Goal: Task Accomplishment & Management: Complete application form

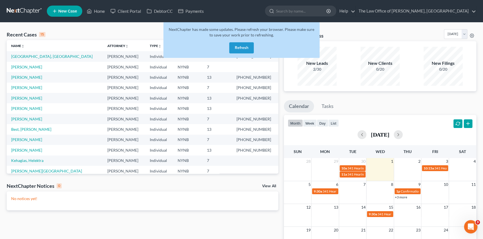
click at [245, 49] on button "Refresh" at bounding box center [241, 47] width 25 height 11
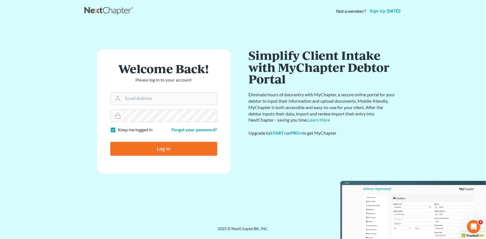
type input "[PERSON_NAME][EMAIL_ADDRESS][DOMAIN_NAME]"
click at [215, 133] on div at bounding box center [167, 154] width 114 height 64
click at [158, 148] on input "Log In" at bounding box center [163, 149] width 107 height 14
type input "Thinking..."
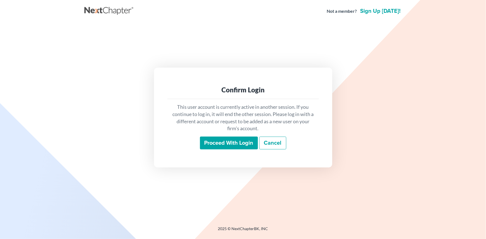
click at [234, 144] on input "Proceed with login" at bounding box center [229, 143] width 58 height 13
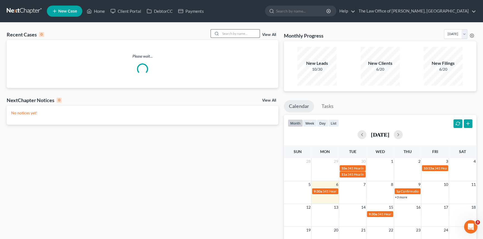
click at [242, 31] on input "search" at bounding box center [239, 34] width 39 height 8
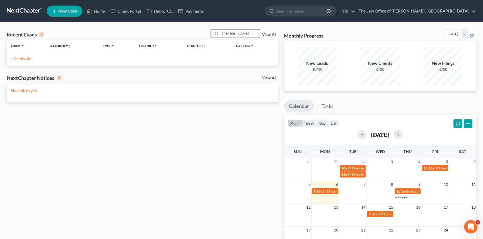
click at [227, 33] on input "kathyn" at bounding box center [239, 34] width 39 height 8
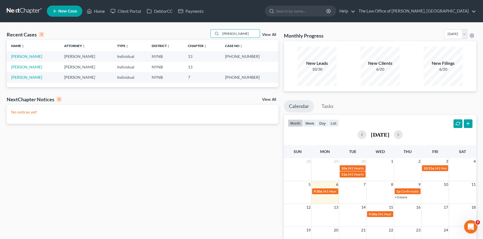
type input "kathryn"
click at [27, 67] on link "Harty, Kathryn" at bounding box center [26, 67] width 31 height 5
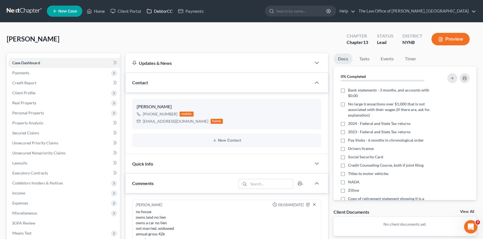
drag, startPoint x: 154, startPoint y: 9, endPoint x: 155, endPoint y: 6, distance: 3.0
click at [154, 9] on link "DebtorCC" at bounding box center [159, 11] width 31 height 10
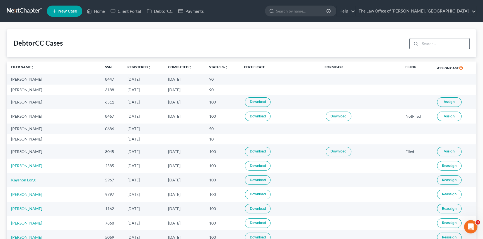
click at [424, 45] on input "search" at bounding box center [444, 43] width 49 height 11
click at [104, 11] on link "Home" at bounding box center [96, 11] width 24 height 10
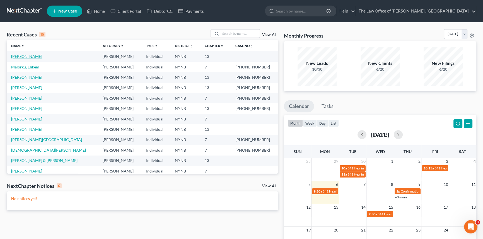
click at [28, 57] on link "[PERSON_NAME]" at bounding box center [26, 56] width 31 height 5
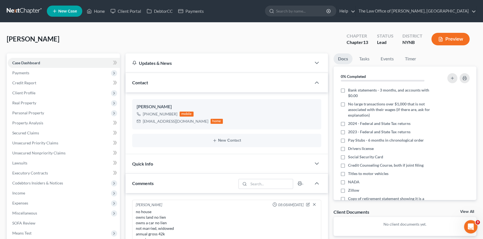
scroll to position [309, 0]
click at [363, 58] on link "Tasks" at bounding box center [363, 59] width 19 height 11
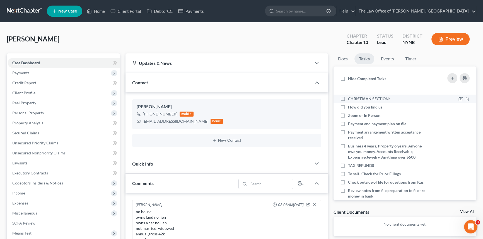
click at [348, 99] on label "CHRISTIAAN SECTION:" at bounding box center [371, 99] width 46 height 6
click at [350, 99] on input "CHRISTIAAN SECTION:" at bounding box center [352, 98] width 4 height 4
checkbox input "true"
click at [458, 106] on icon at bounding box center [460, 107] width 4 height 4
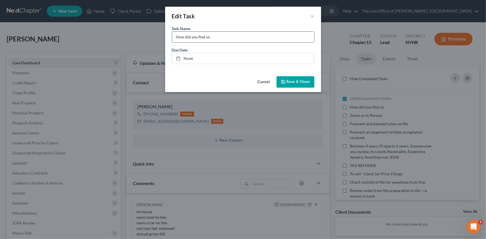
click at [253, 38] on input "How did you find us" at bounding box center [243, 37] width 142 height 11
click at [234, 37] on input "How did you find us" at bounding box center [243, 37] width 142 height 11
type input "How did you find us - Referral"
click at [295, 81] on span "Save & Close" at bounding box center [298, 82] width 23 height 5
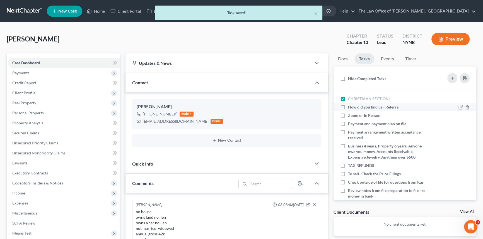
click at [348, 108] on label "How did you find us - Referral" at bounding box center [376, 107] width 56 height 6
click at [350, 108] on input "How did you find us - Referral" at bounding box center [352, 106] width 4 height 4
checkbox input "true"
click at [458, 116] on icon at bounding box center [460, 116] width 4 height 4
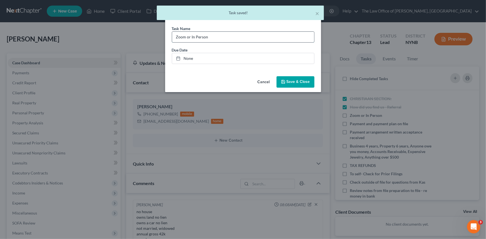
click at [224, 40] on input "Zoom or In Person" at bounding box center [243, 37] width 142 height 11
type input "Zoom or In Person - in person Cp"
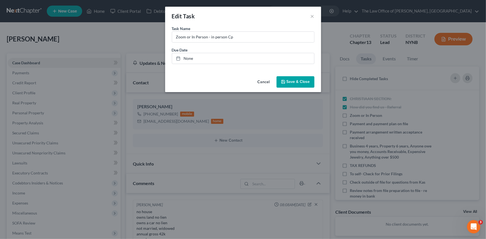
click at [291, 84] on button "Save & Close" at bounding box center [296, 82] width 38 height 12
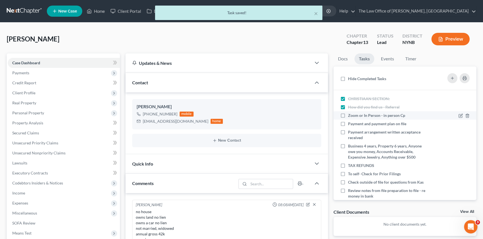
click at [348, 116] on label "Zoom or In Person - in person Cp" at bounding box center [379, 116] width 62 height 6
click at [350, 116] on input "Zoom or In Person - in person Cp" at bounding box center [352, 115] width 4 height 4
checkbox input "true"
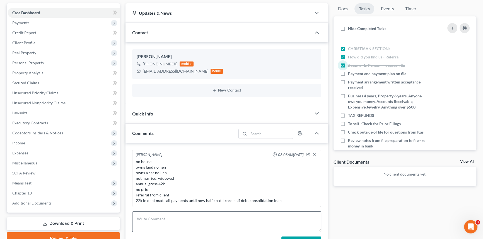
scroll to position [152, 0]
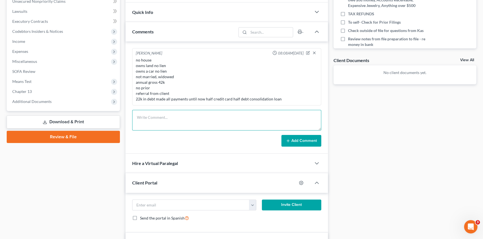
click at [160, 117] on textarea at bounding box center [226, 120] width 189 height 21
type textarea "128-84-3188"
click at [309, 143] on button "Add Comment" at bounding box center [301, 141] width 40 height 12
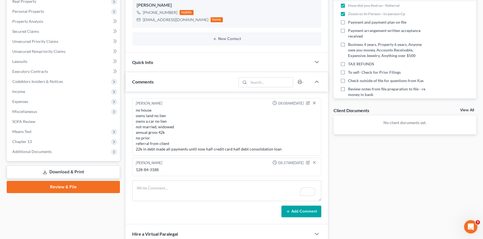
scroll to position [25, 0]
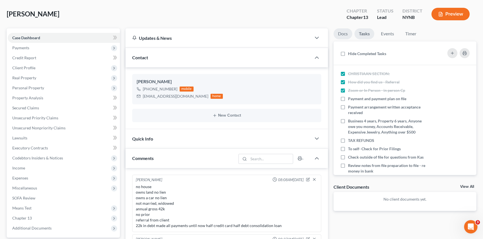
click at [342, 32] on link "Docs" at bounding box center [342, 33] width 19 height 11
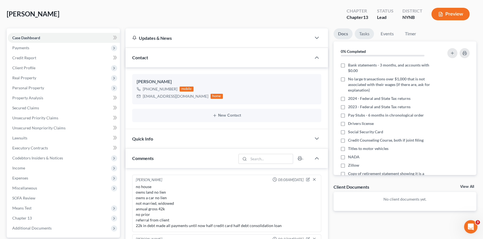
click at [366, 33] on link "Tasks" at bounding box center [363, 33] width 19 height 11
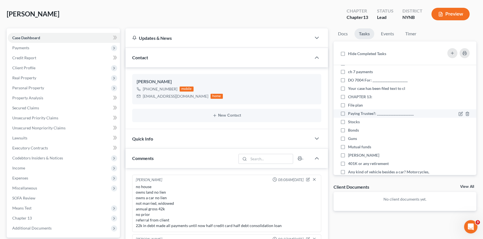
scroll to position [203, 0]
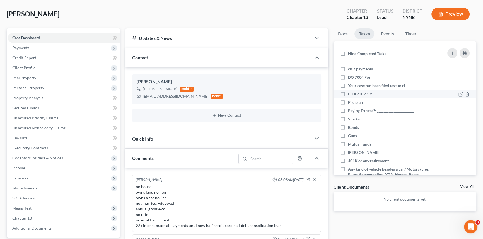
click at [348, 95] on label "CHAPTER 13:" at bounding box center [362, 94] width 29 height 6
click at [350, 95] on input "CHAPTER 13:" at bounding box center [352, 93] width 4 height 4
checkbox input "true"
click at [348, 101] on label "File plan" at bounding box center [357, 103] width 19 height 6
click at [350, 101] on input "File plan" at bounding box center [352, 102] width 4 height 4
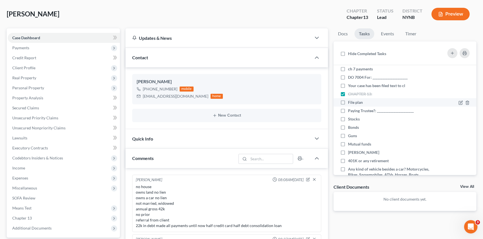
checkbox input "true"
click at [348, 110] on label "Paying Trustee?: ______________________" at bounding box center [383, 111] width 70 height 6
click at [350, 110] on input "Paying Trustee?: ______________________" at bounding box center [352, 110] width 4 height 4
checkbox input "true"
click at [348, 118] on label "Stocks" at bounding box center [356, 119] width 16 height 6
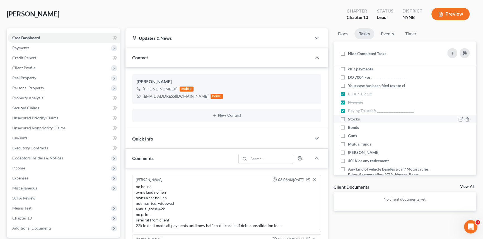
click at [350, 118] on input "Stocks" at bounding box center [352, 118] width 4 height 4
checkbox input "true"
click at [348, 125] on label "Bonds" at bounding box center [355, 128] width 15 height 6
click at [350, 125] on input "Bonds" at bounding box center [352, 127] width 4 height 4
checkbox input "true"
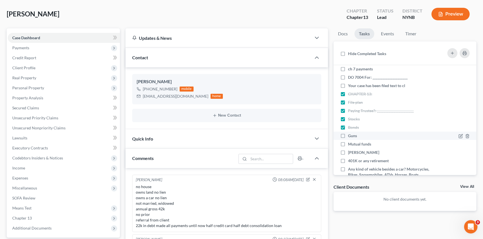
click at [348, 133] on label "Guns" at bounding box center [354, 136] width 13 height 6
click at [350, 133] on input "Guns" at bounding box center [352, 135] width 4 height 4
checkbox input "true"
click at [348, 145] on label "Mutual funds" at bounding box center [362, 145] width 28 height 6
click at [350, 145] on input "Mutual funds" at bounding box center [352, 144] width 4 height 4
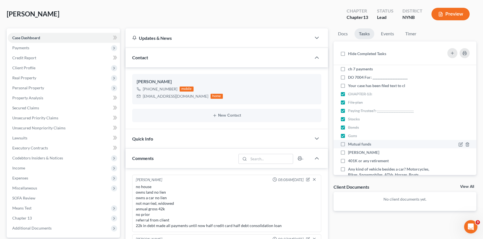
checkbox input "true"
click at [348, 152] on label "[PERSON_NAME]" at bounding box center [366, 153] width 36 height 6
click at [350, 152] on input "[PERSON_NAME]" at bounding box center [352, 152] width 4 height 4
checkbox input "true"
click at [348, 160] on label "401K or any retirement" at bounding box center [370, 161] width 45 height 6
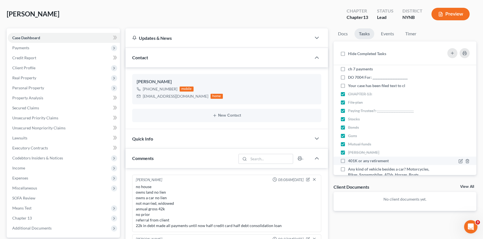
click at [350, 160] on input "401K or any retirement" at bounding box center [352, 160] width 4 height 4
checkbox input "true"
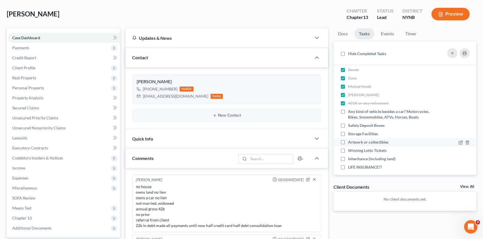
scroll to position [271, 0]
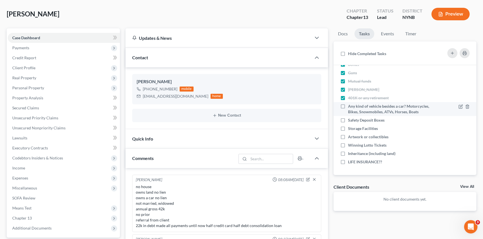
click at [348, 104] on label "Any kind of vehicle besides a car? Motorcycles, Bikes, Snowmobiles, ATVs, Horse…" at bounding box center [388, 109] width 81 height 11
click at [350, 104] on input "Any kind of vehicle besides a car? Motorcycles, Bikes, Snowmobiles, ATVs, Horse…" at bounding box center [352, 106] width 4 height 4
checkbox input "true"
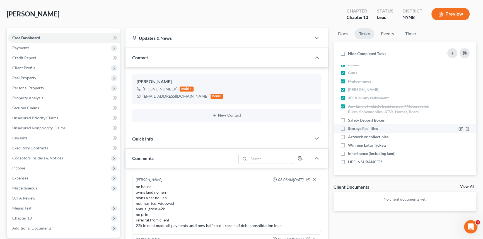
click at [348, 118] on label "Safety Deposit Boxes" at bounding box center [368, 121] width 41 height 6
click at [350, 118] on input "Safety Deposit Boxes" at bounding box center [352, 120] width 4 height 4
checkbox input "true"
click at [348, 129] on label "Storage Facilities" at bounding box center [365, 129] width 34 height 6
click at [350, 129] on input "Storage Facilities" at bounding box center [352, 128] width 4 height 4
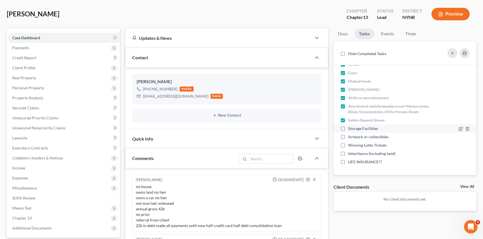
checkbox input "true"
click at [348, 139] on label "Artwork or collectibles" at bounding box center [370, 137] width 45 height 6
click at [350, 138] on input "Artwork or collectibles" at bounding box center [352, 136] width 4 height 4
checkbox input "true"
click at [348, 146] on label "Winning Lotto Tickets" at bounding box center [369, 146] width 43 height 6
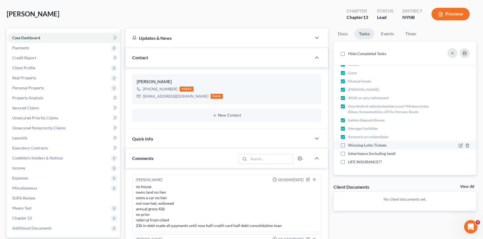
click at [350, 146] on input "Winning Lotto Tickets" at bounding box center [352, 145] width 4 height 4
checkbox input "true"
click at [348, 152] on label "Inheritance (including land)" at bounding box center [374, 154] width 52 height 6
click at [350, 152] on input "Inheritance (including land)" at bounding box center [352, 153] width 4 height 4
checkbox input "true"
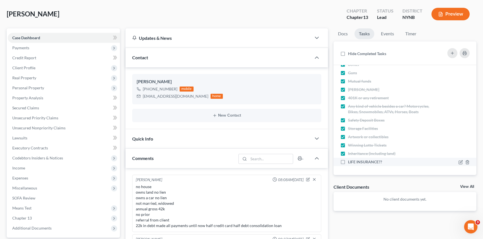
click at [348, 162] on label "LIFE INSURANCE??" at bounding box center [367, 162] width 38 height 6
click at [350, 162] on input "LIFE INSURANCE??" at bounding box center [352, 161] width 4 height 4
checkbox input "true"
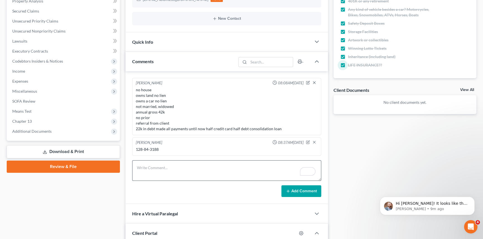
scroll to position [127, 0]
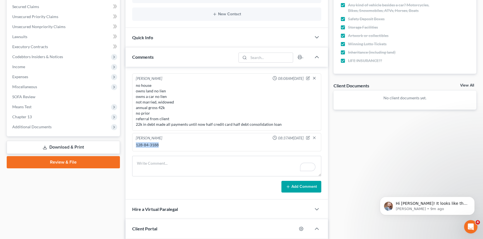
drag, startPoint x: 167, startPoint y: 143, endPoint x: 133, endPoint y: 144, distance: 33.5
click at [133, 144] on div "Christiaan VanNiekerk 08:37AM, 10/06/2025 128-84-3188" at bounding box center [226, 142] width 189 height 18
copy div "128-84-3188"
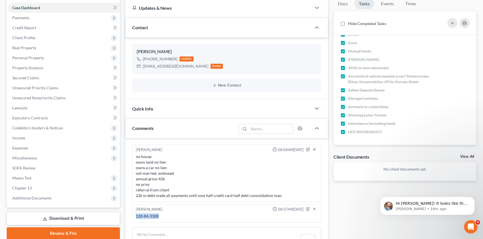
scroll to position [0, 0]
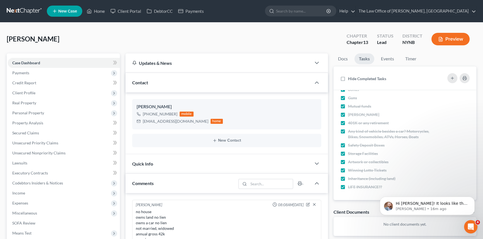
drag, startPoint x: 64, startPoint y: 40, endPoint x: 0, endPoint y: 39, distance: 64.1
copy span "[PERSON_NAME]"
drag, startPoint x: 135, startPoint y: 104, endPoint x: 168, endPoint y: 119, distance: 35.9
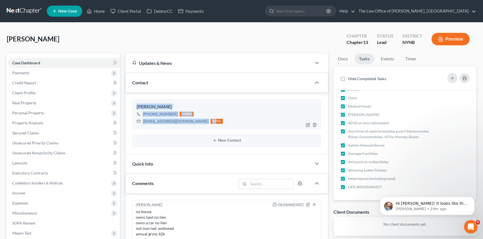
click at [189, 123] on div "Kathryn Harty +1 (518) 653-8421 mobile canterkate@gmail.com home" at bounding box center [226, 114] width 189 height 30
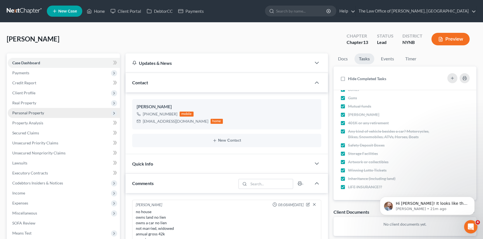
click at [33, 113] on span "Personal Property" at bounding box center [28, 113] width 32 height 5
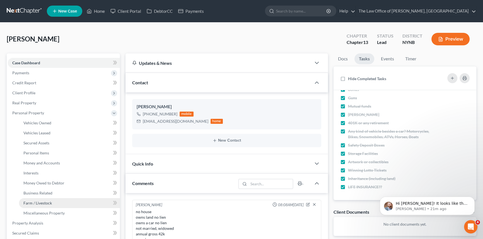
drag, startPoint x: 33, startPoint y: 203, endPoint x: 41, endPoint y: 201, distance: 7.8
click at [33, 203] on span "Farm / Livestock" at bounding box center [37, 203] width 28 height 5
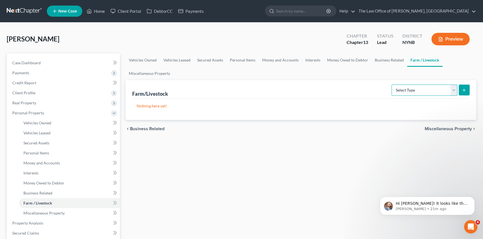
click at [414, 88] on select "Select Type Animals & Livestock Crops: Growing or Harvested Farming Equipment F…" at bounding box center [424, 90] width 66 height 11
select select "animals"
click at [392, 85] on select "Select Type Animals & Livestock Crops: Growing or Harvested Farming Equipment F…" at bounding box center [424, 90] width 66 height 11
click at [463, 89] on icon "submit" at bounding box center [463, 90] width 4 height 4
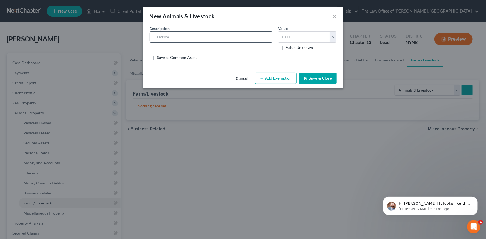
click at [186, 36] on input "text" at bounding box center [211, 37] width 122 height 11
type input "Horses"
click at [303, 35] on input "text" at bounding box center [304, 37] width 52 height 11
type input "500"
click at [324, 78] on button "Save & Close" at bounding box center [318, 79] width 38 height 12
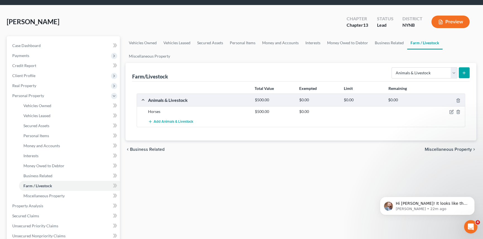
scroll to position [101, 0]
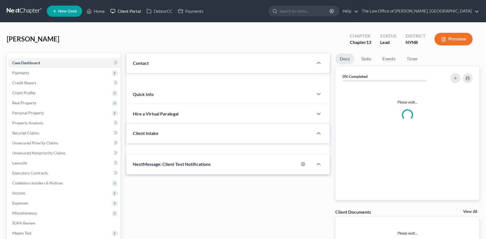
click at [130, 11] on link "Client Portal" at bounding box center [126, 11] width 36 height 10
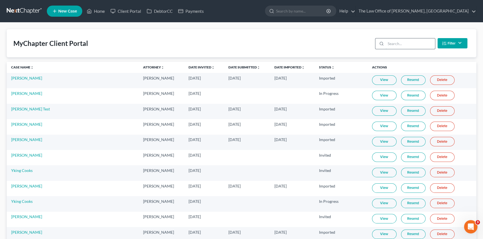
click at [398, 44] on input "search" at bounding box center [409, 43] width 49 height 11
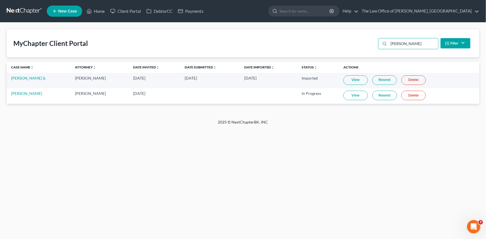
type input "[PERSON_NAME]"
click at [354, 97] on link "View" at bounding box center [356, 95] width 25 height 9
click at [26, 94] on link "[PERSON_NAME]" at bounding box center [26, 93] width 31 height 5
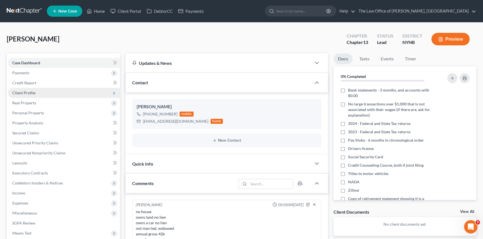
click at [33, 92] on span "Client Profile" at bounding box center [23, 93] width 23 height 5
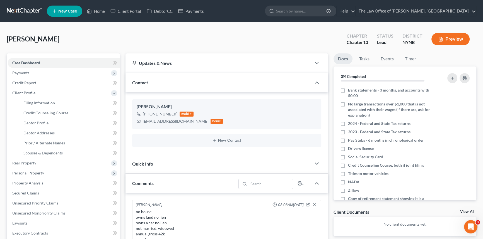
drag, startPoint x: 56, startPoint y: 42, endPoint x: 6, endPoint y: 36, distance: 49.9
copy span "[PERSON_NAME]"
drag, startPoint x: 27, startPoint y: 101, endPoint x: 37, endPoint y: 100, distance: 10.1
click at [27, 101] on span "Filing Information" at bounding box center [38, 103] width 31 height 5
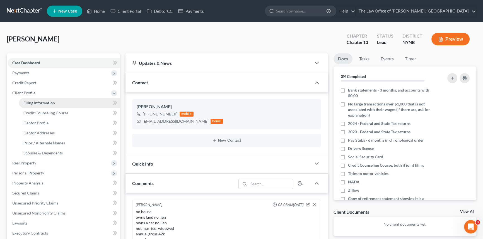
select select "1"
select select "0"
select select "3"
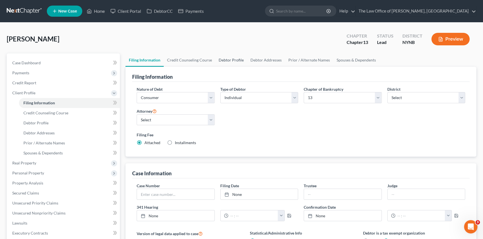
click at [225, 59] on link "Debtor Profile" at bounding box center [231, 60] width 32 height 13
select select "0"
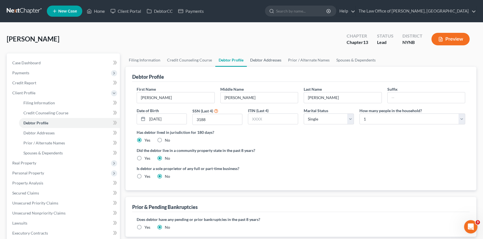
click at [256, 62] on link "Debtor Addresses" at bounding box center [266, 60] width 38 height 13
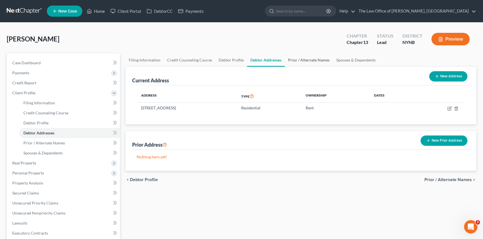
click at [295, 61] on link "Prior / Alternate Names" at bounding box center [309, 60] width 48 height 13
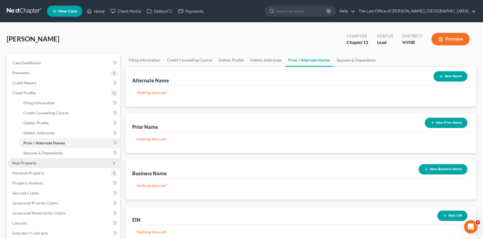
click at [35, 164] on span "Real Property" at bounding box center [24, 163] width 24 height 5
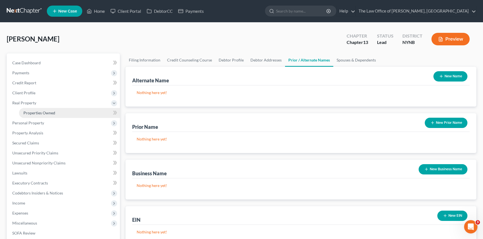
click at [50, 111] on span "Properties Owned" at bounding box center [39, 113] width 32 height 5
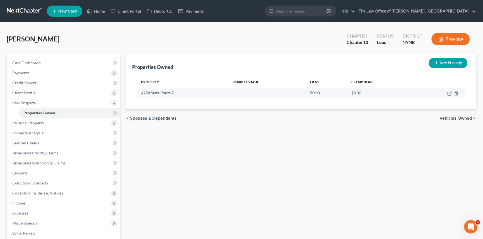
click at [449, 94] on icon "button" at bounding box center [449, 93] width 4 height 4
select select "35"
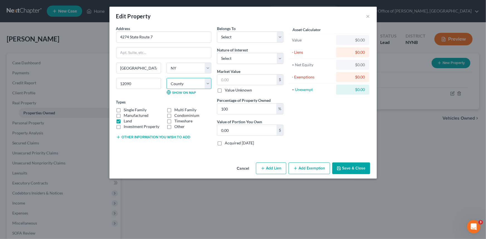
click at [208, 86] on select "County [GEOGRAPHIC_DATA] [GEOGRAPHIC_DATA] [GEOGRAPHIC_DATA] [GEOGRAPHIC_DATA] …" at bounding box center [189, 83] width 45 height 11
select select "41"
click at [167, 78] on select "County [GEOGRAPHIC_DATA] [GEOGRAPHIC_DATA] [GEOGRAPHIC_DATA] [GEOGRAPHIC_DATA] …" at bounding box center [189, 83] width 45 height 11
click at [230, 79] on input "text" at bounding box center [246, 80] width 59 height 11
type input "1"
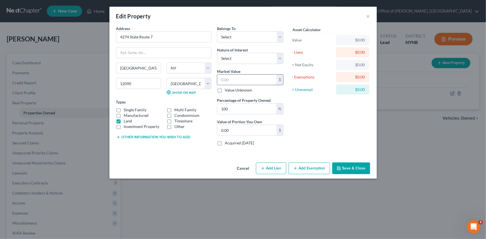
type input "1.00"
type input "13"
type input "13.00"
type input "130"
type input "130.00"
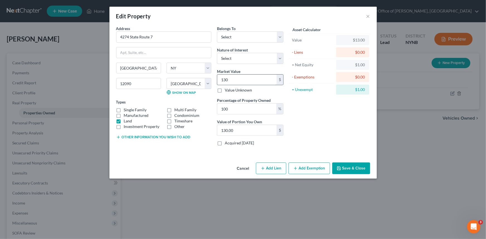
type input "1300"
type input "1,300.00"
type input "1,3000"
type input "13,000.00"
type input "13,0000"
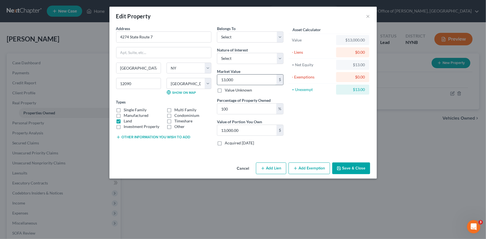
type input "130,000.00"
type input "130,000"
click at [259, 40] on select "Select Debtor 1 Only Debtor 2 Only Debtor 1 And Debtor 2 Only At Least One Of T…" at bounding box center [250, 36] width 67 height 11
select select "0"
click at [217, 31] on select "Select Debtor 1 Only Debtor 2 Only Debtor 1 And Debtor 2 Only At Least One Of T…" at bounding box center [250, 36] width 67 height 11
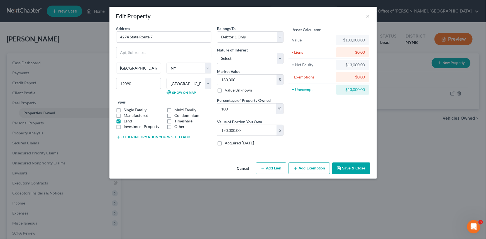
click at [354, 169] on button "Save & Close" at bounding box center [351, 169] width 38 height 12
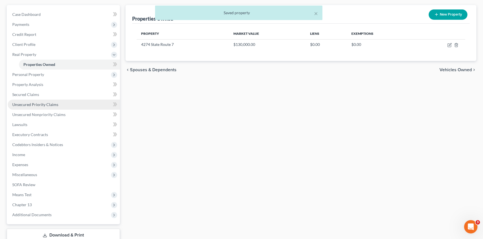
scroll to position [50, 0]
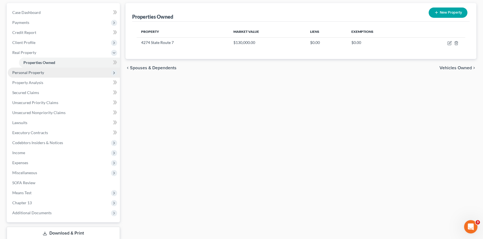
click at [34, 72] on span "Personal Property" at bounding box center [28, 72] width 32 height 5
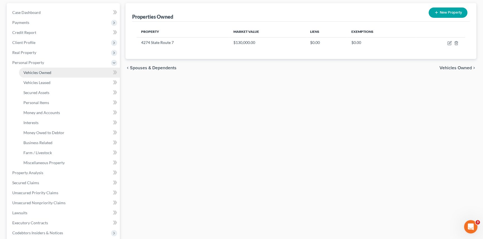
click at [36, 73] on span "Vehicles Owned" at bounding box center [37, 72] width 28 height 5
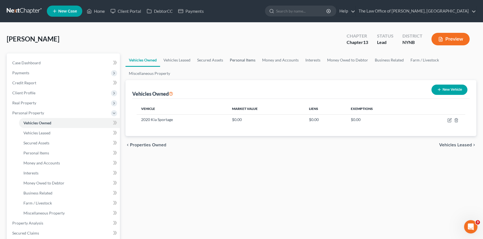
click at [239, 60] on link "Personal Items" at bounding box center [242, 60] width 32 height 13
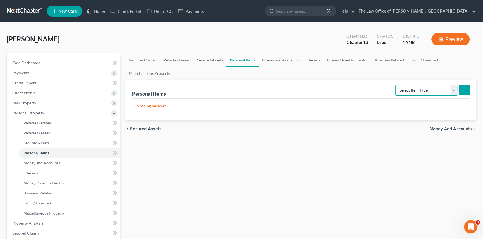
click at [423, 95] on select "Select Item Type Clothing Collectibles Of Value Electronics Firearms Household …" at bounding box center [426, 90] width 62 height 11
select select "clothing"
click at [396, 85] on select "Select Item Type Clothing Collectibles Of Value Electronics Firearms Household …" at bounding box center [426, 90] width 62 height 11
click at [466, 94] on button "submit" at bounding box center [463, 90] width 11 height 11
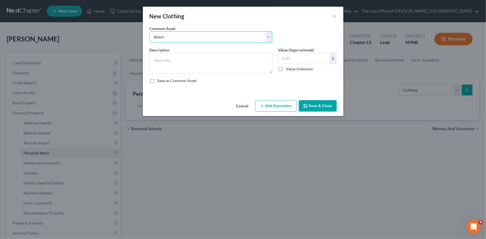
click at [173, 39] on select "Select Basic Clothing" at bounding box center [211, 36] width 123 height 11
select select "0"
click at [150, 31] on select "Select Basic Clothing" at bounding box center [211, 36] width 123 height 11
type textarea "Basic Clothing"
type input "500.00"
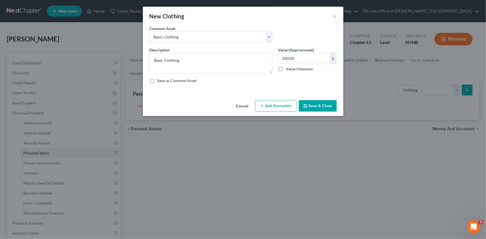
click at [274, 104] on button "Add Exemption" at bounding box center [276, 106] width 42 height 12
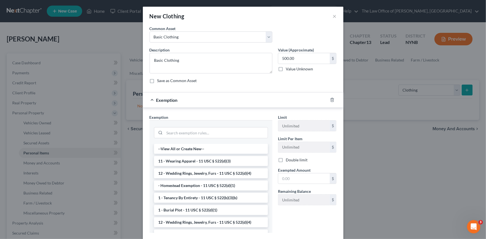
drag, startPoint x: 195, startPoint y: 163, endPoint x: 214, endPoint y: 164, distance: 19.0
click at [196, 163] on li "11 - Wearing Apparel - 11 USC § 522(d)(3)" at bounding box center [211, 161] width 114 height 10
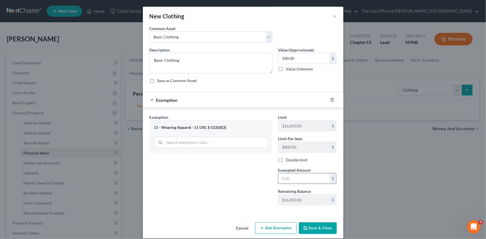
click at [284, 176] on input "text" at bounding box center [304, 179] width 52 height 11
type input "500"
click at [305, 226] on icon "button" at bounding box center [305, 228] width 4 height 4
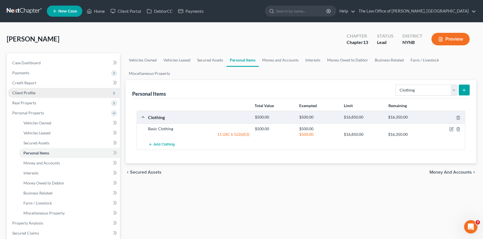
click at [31, 95] on span "Client Profile" at bounding box center [23, 93] width 23 height 5
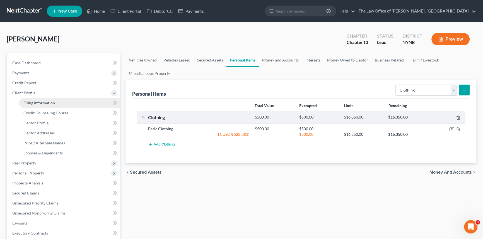
click at [38, 98] on link "Filing Information" at bounding box center [69, 103] width 101 height 10
select select "1"
select select "0"
select select "3"
select select "54"
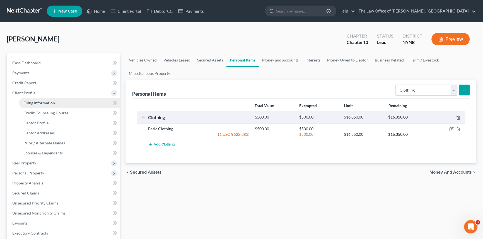
select select "0"
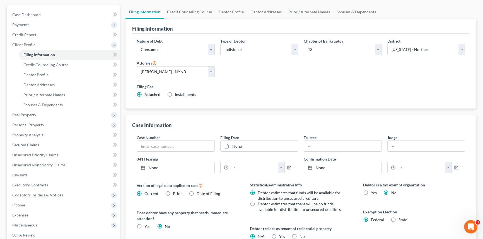
scroll to position [137, 0]
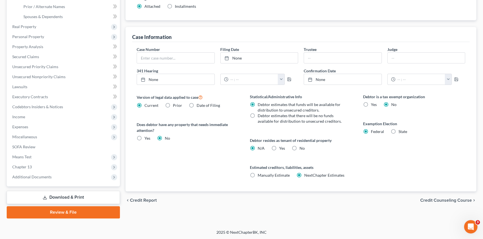
click at [398, 132] on label "State" at bounding box center [402, 132] width 9 height 6
click at [400, 132] on input "State" at bounding box center [402, 131] width 4 height 4
radio input "true"
radio input "false"
select select "35"
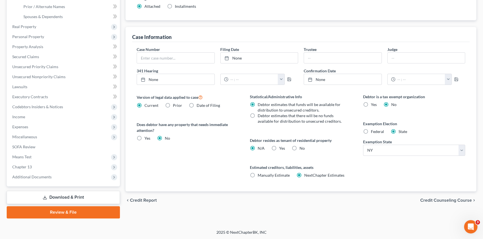
click at [371, 131] on label "Federal" at bounding box center [377, 132] width 13 height 6
click at [373, 131] on input "Federal" at bounding box center [375, 131] width 4 height 4
radio input "true"
radio input "false"
click at [26, 35] on span "Personal Property" at bounding box center [28, 36] width 32 height 5
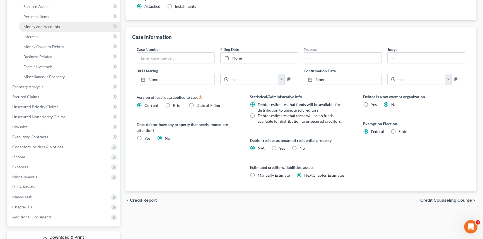
click at [38, 22] on link "Money and Accounts" at bounding box center [69, 27] width 101 height 10
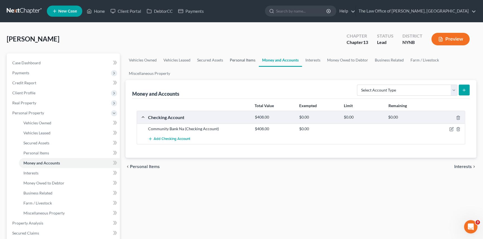
click at [226, 59] on link "Personal Items" at bounding box center [242, 60] width 32 height 13
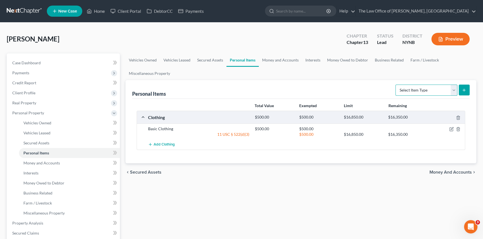
click at [438, 89] on select "Select Item Type Clothing Collectibles Of Value Electronics Firearms Household …" at bounding box center [426, 90] width 62 height 11
select select "electronics"
click at [396, 85] on select "Select Item Type Clothing Collectibles Of Value Electronics Firearms Household …" at bounding box center [426, 90] width 62 height 11
click at [460, 95] on button "submit" at bounding box center [463, 90] width 11 height 11
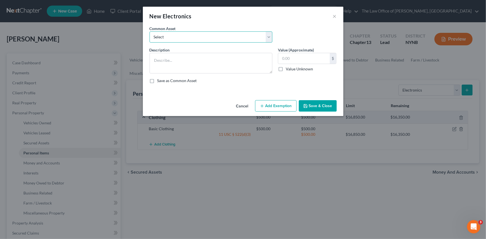
click at [194, 35] on select "Select Basic Electronics - laptop, computer, tv, fridge, freezer, cellphone," at bounding box center [211, 36] width 123 height 11
select select "0"
click at [150, 31] on select "Select Basic Electronics - laptop, computer, tv, fridge, freezer, cellphone," at bounding box center [211, 36] width 123 height 11
type textarea "Basic Electronics - laptop, computer, tv, fridge, freezer, cellphone,"
type input "1,500.00"
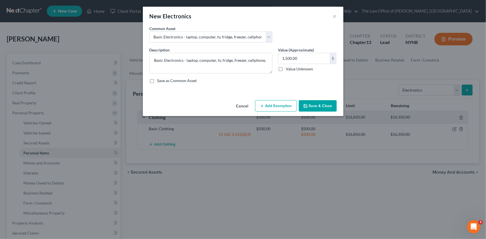
click at [279, 106] on button "Add Exemption" at bounding box center [276, 106] width 42 height 12
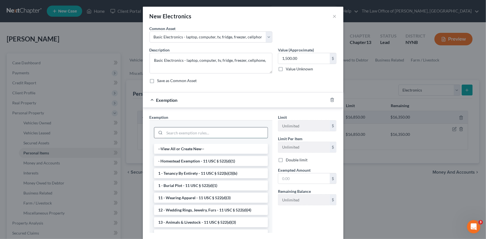
click at [198, 132] on input "search" at bounding box center [216, 133] width 103 height 11
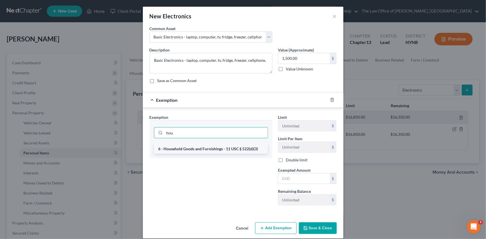
type input "hou"
click at [209, 147] on li "6 - Household Goods and Furnishings - 11 USC § 522(d)(3)" at bounding box center [211, 149] width 114 height 10
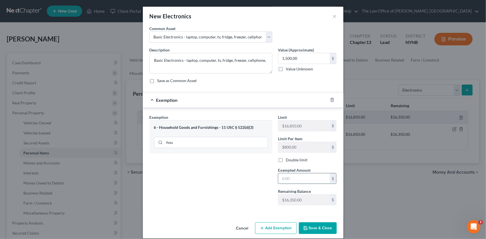
click at [311, 181] on input "text" at bounding box center [304, 179] width 52 height 11
type input "1,500"
drag, startPoint x: 239, startPoint y: 193, endPoint x: 252, endPoint y: 196, distance: 13.6
click at [245, 195] on div "Exemption Set must be selected for CA. Exemption * 6 - Household Goods and Furn…" at bounding box center [211, 163] width 128 height 96
click at [309, 229] on button "Save & Close" at bounding box center [318, 229] width 38 height 12
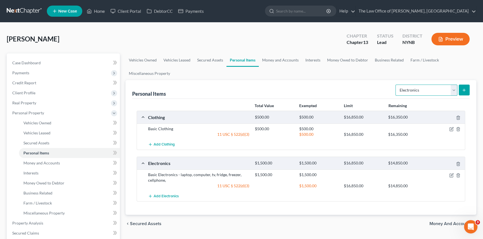
click at [415, 91] on select "Select Item Type Clothing Collectibles Of Value Electronics Firearms Household …" at bounding box center [426, 90] width 62 height 11
select select "household_goods"
click at [396, 85] on select "Select Item Type Clothing Collectibles Of Value Electronics Firearms Household …" at bounding box center [426, 90] width 62 height 11
click at [462, 90] on icon "submit" at bounding box center [463, 90] width 4 height 4
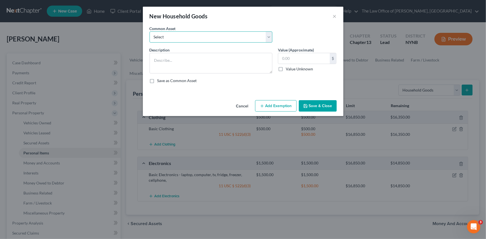
click at [195, 38] on select "Select Basic Household Goods - sofa, beds, tables, chairs" at bounding box center [211, 36] width 123 height 11
click at [150, 31] on select "Select Basic Household Goods - sofa, beds, tables, chairs" at bounding box center [211, 36] width 123 height 11
click at [187, 39] on select "Select Basic Household Goods - sofa, beds, tables, chairs" at bounding box center [211, 36] width 123 height 11
select select "0"
click at [150, 31] on select "Select Basic Household Goods - sofa, beds, tables, chairs" at bounding box center [211, 36] width 123 height 11
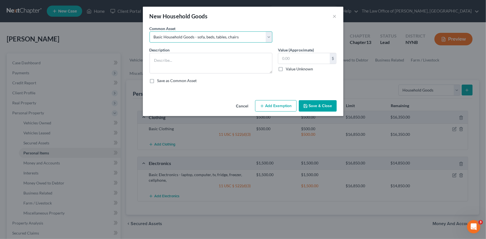
type textarea "Basic Household Goods - sofa, beds, tables, chairs"
type input "2,500.00"
click at [273, 113] on div "Cancel Add Exemption Save & Close" at bounding box center [243, 107] width 201 height 18
click at [271, 110] on button "Add Exemption" at bounding box center [276, 106] width 42 height 12
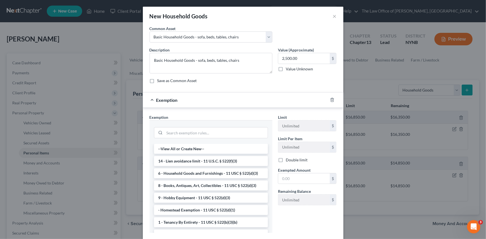
drag, startPoint x: 188, startPoint y: 176, endPoint x: 265, endPoint y: 184, distance: 76.8
click at [190, 176] on li "6 - Household Goods and Furnishings - 11 USC § 522(d)(3)" at bounding box center [211, 174] width 114 height 10
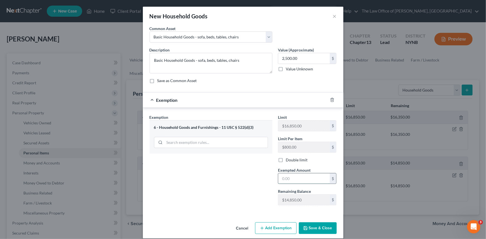
click at [305, 181] on input "text" at bounding box center [304, 179] width 52 height 11
type input "2,500"
drag, startPoint x: 255, startPoint y: 178, endPoint x: 301, endPoint y: 210, distance: 55.7
click at [264, 185] on div "Exemption Set must be selected for CA. Exemption * 6 - Household Goods and Furn…" at bounding box center [211, 163] width 128 height 96
click at [305, 227] on polyline "button" at bounding box center [305, 227] width 1 height 1
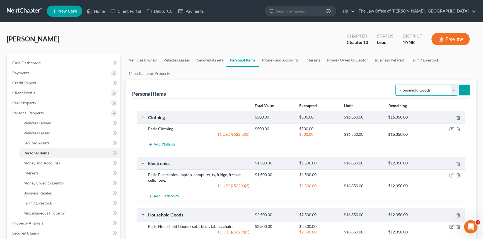
click at [420, 93] on select "Select Item Type Clothing Collectibles Of Value Electronics Firearms Household …" at bounding box center [426, 90] width 62 height 11
select select "jewelry"
click at [396, 85] on select "Select Item Type Clothing Collectibles Of Value Electronics Firearms Household …" at bounding box center [426, 90] width 62 height 11
click at [464, 89] on icon "submit" at bounding box center [463, 90] width 4 height 4
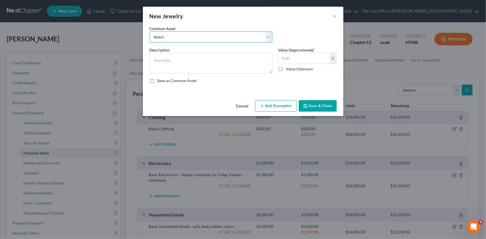
click at [217, 39] on select "Select Basic Jewelry" at bounding box center [211, 36] width 123 height 11
select select "0"
click at [150, 31] on select "Select Basic Jewelry" at bounding box center [211, 36] width 123 height 11
type textarea "Basic Jewelry"
type input "300.00"
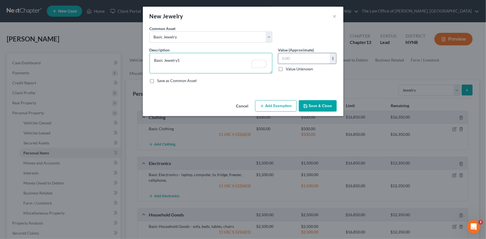
type textarea "Basic Jewelry"
click at [310, 61] on input "text" at bounding box center [304, 58] width 52 height 11
type input "50"
click at [273, 110] on button "Add Exemption" at bounding box center [276, 106] width 42 height 12
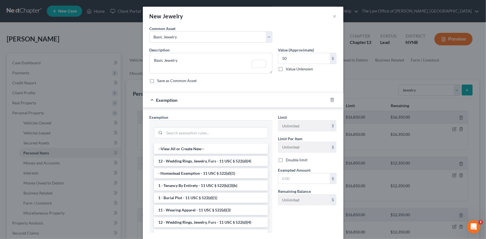
drag, startPoint x: 201, startPoint y: 160, endPoint x: 268, endPoint y: 163, distance: 66.9
click at [205, 160] on li "12 - Wedding Rings, Jewelry, Furs - 11 USC § 522(d)(4)" at bounding box center [211, 161] width 114 height 10
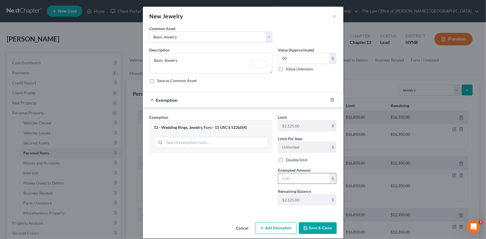
click at [297, 181] on input "text" at bounding box center [304, 179] width 52 height 11
type input "50"
click at [216, 184] on div "Exemption Set must be selected for CA. Exemption * 12 - Wedding Rings, Jewelry,…" at bounding box center [211, 163] width 128 height 96
click at [312, 226] on button "Save & Close" at bounding box center [318, 229] width 38 height 12
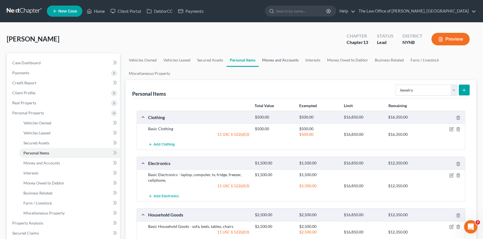
click at [280, 61] on link "Money and Accounts" at bounding box center [280, 60] width 43 height 13
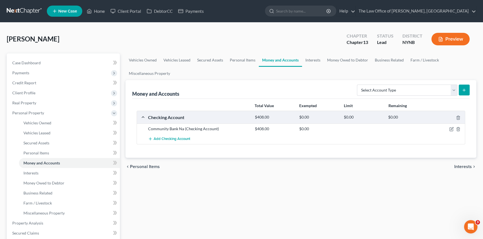
click at [448, 129] on div at bounding box center [447, 129] width 36 height 6
click at [451, 128] on icon "button" at bounding box center [451, 129] width 4 height 4
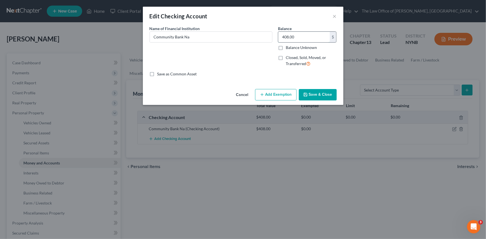
click at [301, 38] on input "408.00" at bounding box center [304, 37] width 52 height 11
type input "50"
click at [274, 99] on button "Add Exemption" at bounding box center [276, 95] width 42 height 12
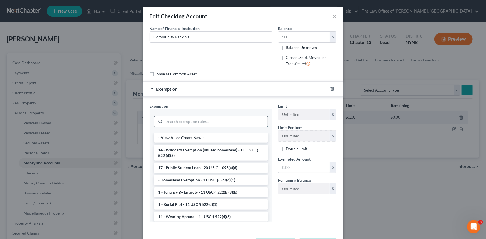
click at [204, 123] on input "search" at bounding box center [216, 121] width 103 height 11
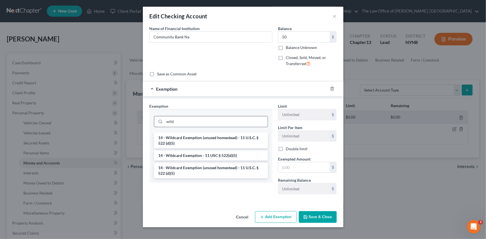
type input "wild"
click at [212, 136] on li "14 - Wildcard Exemption (unused homestead) - 11 U.S.C. § 522 (d)(5)" at bounding box center [211, 141] width 114 height 16
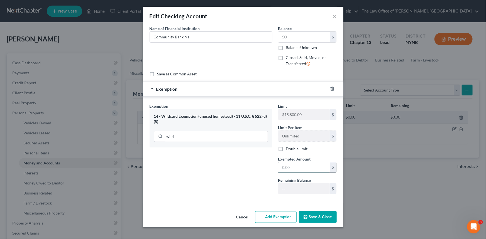
click at [298, 170] on input "text" at bounding box center [304, 167] width 52 height 11
type input "50"
click at [207, 172] on div "Exemption Set must be selected for CA. Exemption * 14 - Wildcard Exemption (unu…" at bounding box center [211, 151] width 128 height 96
click at [311, 215] on button "Save & Close" at bounding box center [318, 218] width 38 height 12
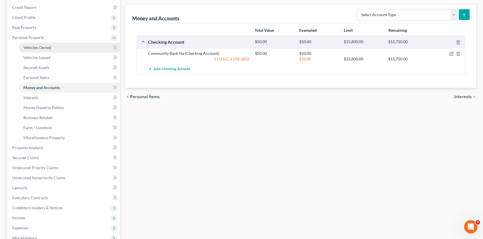
scroll to position [25, 0]
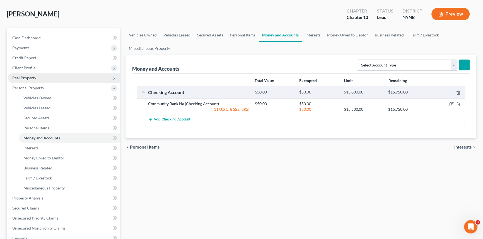
click at [33, 79] on span "Real Property" at bounding box center [24, 78] width 24 height 5
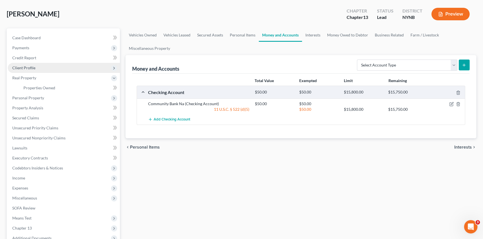
click at [34, 69] on span "Client Profile" at bounding box center [23, 67] width 23 height 5
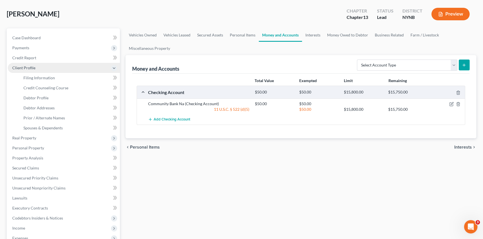
click at [33, 70] on span "Client Profile" at bounding box center [64, 68] width 112 height 10
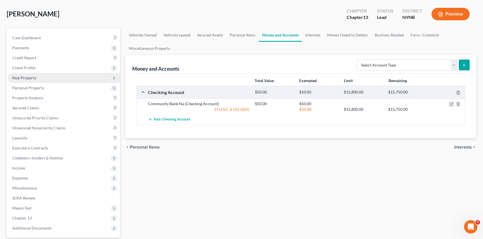
click at [28, 79] on span "Real Property" at bounding box center [24, 78] width 24 height 5
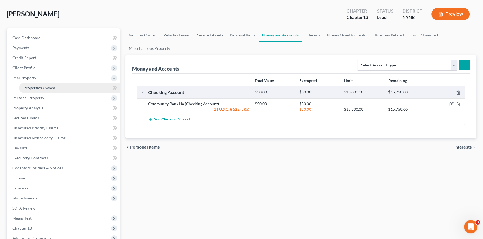
click at [28, 84] on link "Properties Owned" at bounding box center [69, 88] width 101 height 10
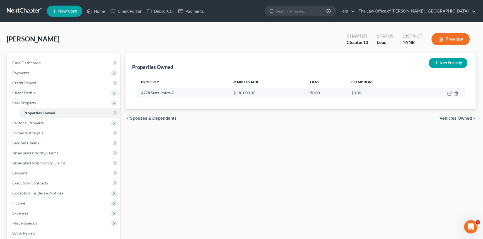
click at [450, 93] on icon "button" at bounding box center [449, 93] width 3 height 3
select select "35"
select select "41"
select select "0"
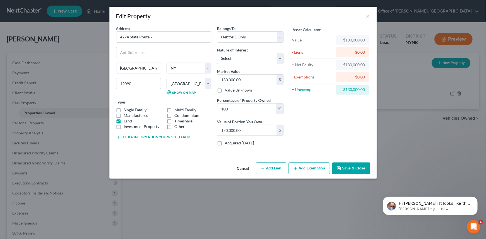
click at [302, 168] on button "Add Exemption" at bounding box center [310, 169] width 42 height 12
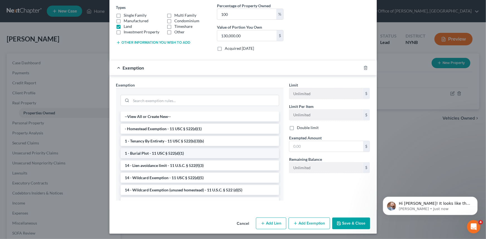
scroll to position [95, 0]
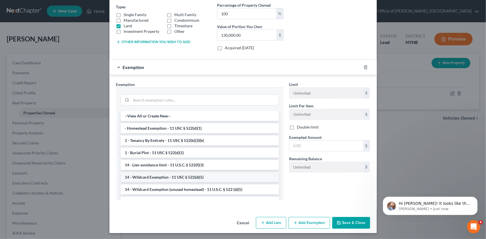
click at [169, 177] on li "14 - Wildcard Exemption - 11 USC § 522(d)(5)" at bounding box center [200, 177] width 159 height 10
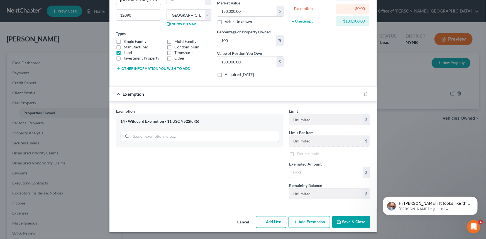
scroll to position [68, 0]
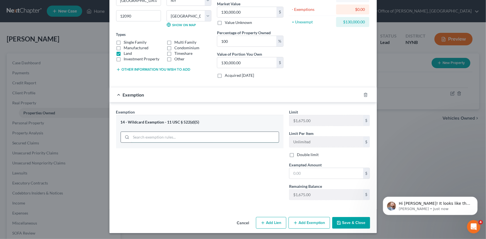
click at [163, 137] on div "14 - Wildcard Exemption - 11 USC § 522(d)(5)" at bounding box center [199, 131] width 167 height 33
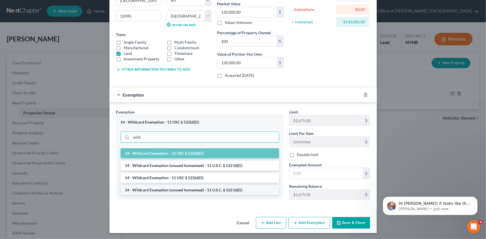
type input "wild"
click at [175, 189] on li "14 - Wildcard Exemption (unused homestead) - 11 U.S.C. § 522 (d)(5)" at bounding box center [200, 190] width 159 height 10
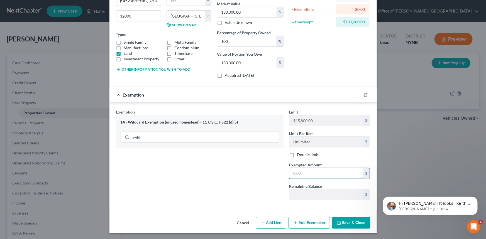
click at [311, 174] on input "text" at bounding box center [327, 173] width 74 height 11
type input "4"
type input "15,800"
click at [346, 226] on button "Save & Close" at bounding box center [351, 223] width 38 height 12
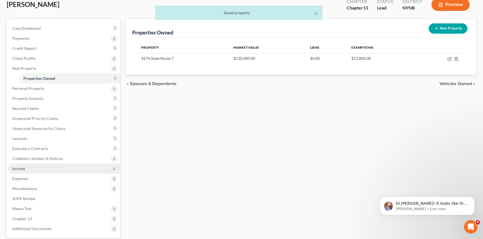
scroll to position [86, 0]
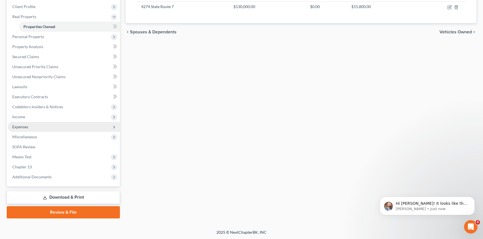
click at [24, 126] on span "Expenses" at bounding box center [20, 127] width 16 height 5
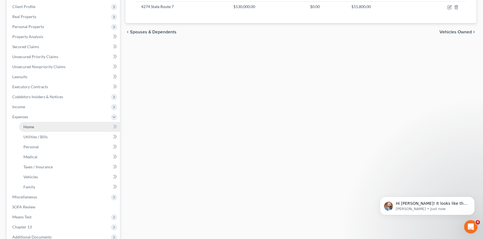
click at [32, 129] on link "Home" at bounding box center [69, 127] width 101 height 10
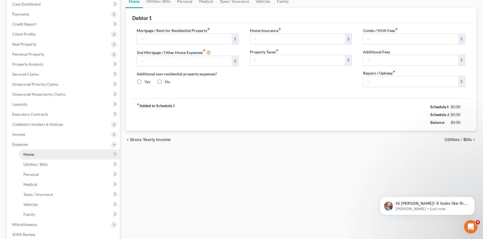
type input "850.00"
type input "0.00"
radio input "true"
type input "0.00"
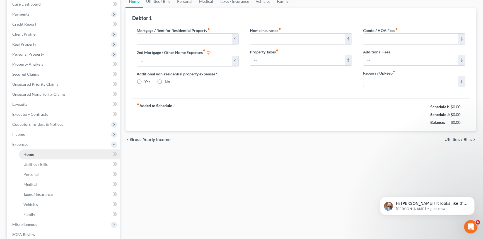
type input "0.00"
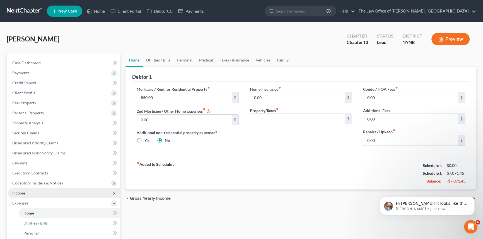
click at [25, 194] on span "Income" at bounding box center [18, 193] width 13 height 5
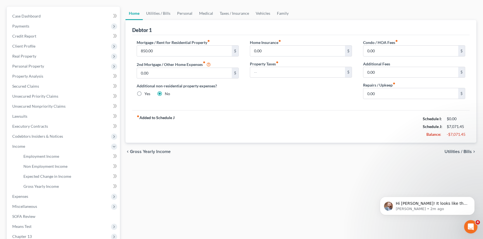
scroll to position [40, 0]
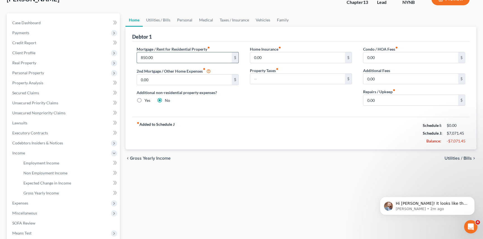
click at [156, 57] on input "850.00" at bounding box center [184, 57] width 95 height 11
click at [160, 20] on link "Utilities / Bills" at bounding box center [158, 19] width 31 height 13
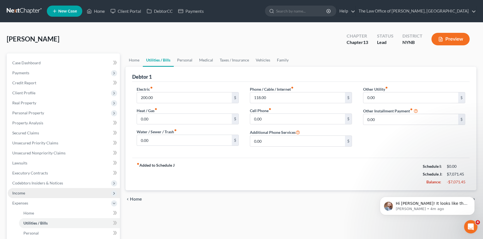
click at [27, 191] on span "Income" at bounding box center [64, 193] width 112 height 10
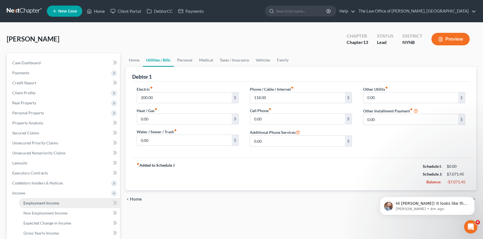
click at [43, 200] on link "Employment Income" at bounding box center [69, 203] width 101 height 10
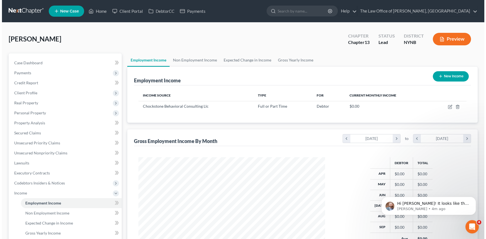
scroll to position [100, 198]
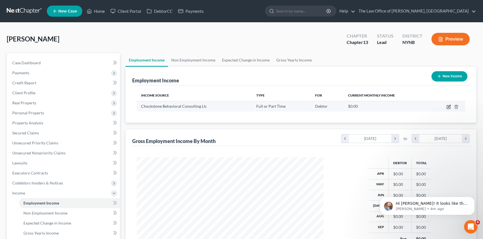
click at [449, 106] on icon "button" at bounding box center [449, 106] width 3 height 3
select select "0"
select select "49"
select select "2"
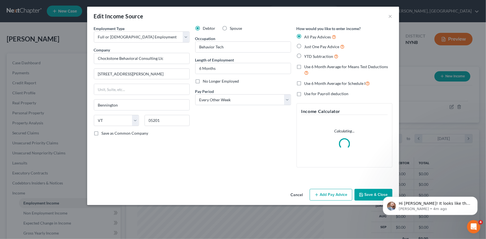
scroll to position [100, 200]
click at [305, 46] on label "Just One Pay Advice" at bounding box center [325, 46] width 40 height 6
click at [307, 46] on input "Just One Pay Advice" at bounding box center [309, 45] width 4 height 4
radio input "true"
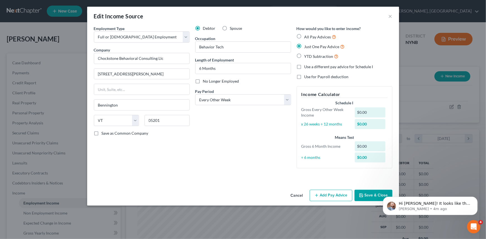
click at [322, 193] on button "Add Pay Advice" at bounding box center [331, 196] width 43 height 12
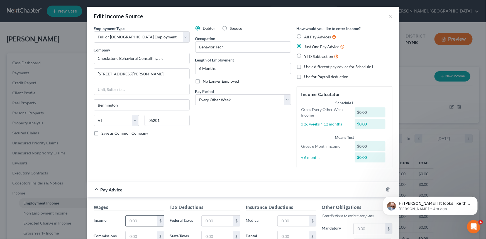
click at [143, 217] on input "text" at bounding box center [141, 221] width 31 height 11
type input "701"
click at [214, 217] on input "text" at bounding box center [217, 222] width 31 height 11
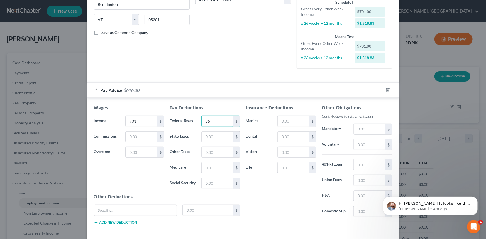
scroll to position [101, 0]
type input "85"
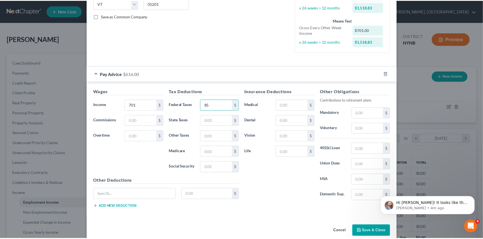
scroll to position [125, 0]
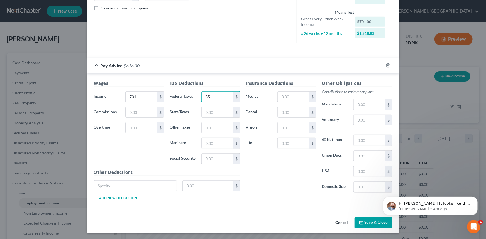
click at [363, 225] on button "Save & Close" at bounding box center [374, 223] width 38 height 12
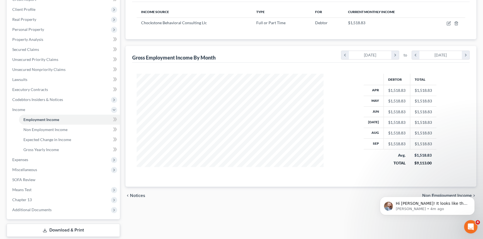
scroll to position [116, 0]
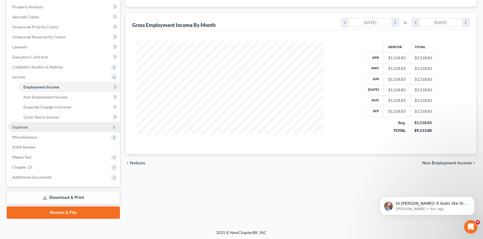
click at [21, 128] on span "Expenses" at bounding box center [20, 127] width 16 height 5
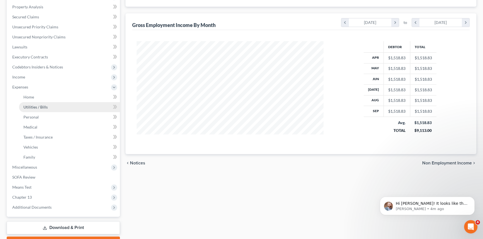
click at [33, 107] on span "Utilities / Bills" at bounding box center [35, 107] width 24 height 5
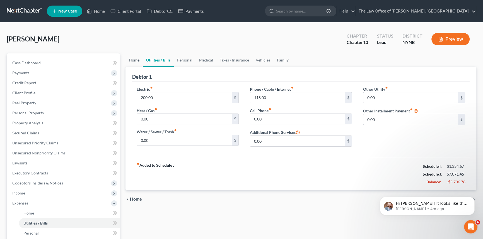
click at [133, 61] on link "Home" at bounding box center [133, 60] width 17 height 13
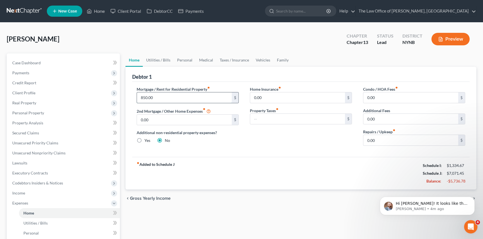
click at [157, 98] on input "850.00" at bounding box center [184, 98] width 95 height 11
click at [165, 60] on link "Utilities / Bills" at bounding box center [158, 60] width 31 height 13
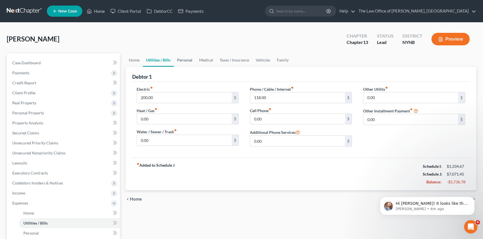
click at [180, 61] on link "Personal" at bounding box center [185, 60] width 22 height 13
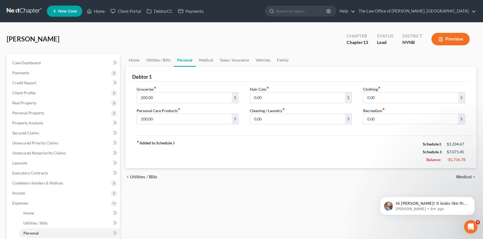
click at [184, 60] on link "Personal" at bounding box center [185, 60] width 22 height 13
click at [209, 61] on link "Medical" at bounding box center [206, 60] width 21 height 13
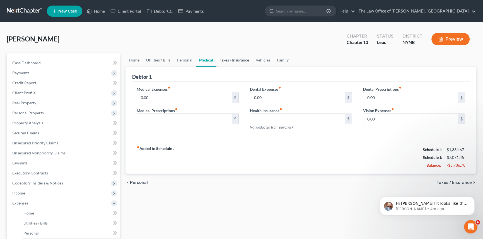
click at [227, 61] on link "Taxes / Insurance" at bounding box center [234, 60] width 36 height 13
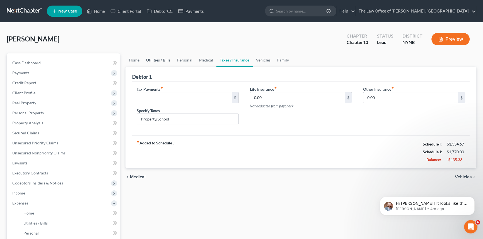
click at [152, 59] on link "Utilities / Bills" at bounding box center [158, 60] width 31 height 13
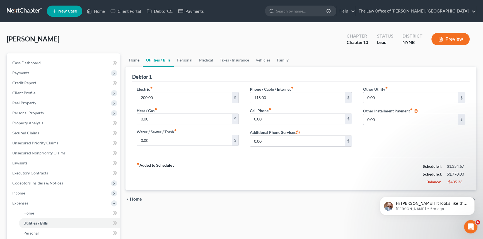
click at [136, 63] on link "Home" at bounding box center [133, 60] width 17 height 13
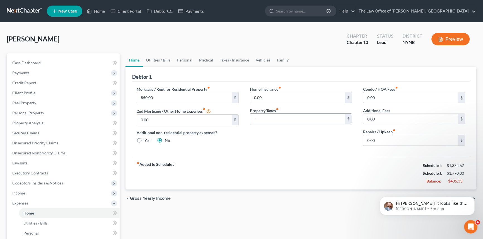
click at [273, 120] on input "text" at bounding box center [297, 119] width 95 height 11
type input "430"
click at [257, 145] on div "Home Insurance fiber_manual_record 0.00 $ Property Taxes fiber_manual_record 43…" at bounding box center [300, 118] width 113 height 64
click at [186, 59] on link "Personal" at bounding box center [185, 60] width 22 height 13
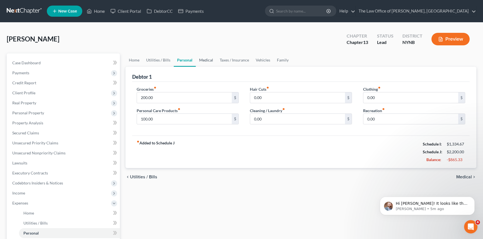
click at [207, 61] on link "Medical" at bounding box center [206, 60] width 21 height 13
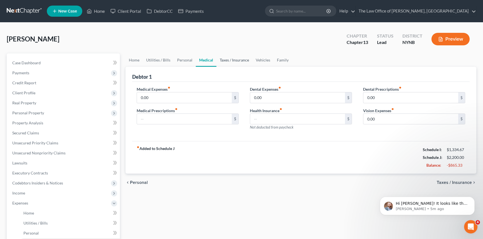
click at [222, 61] on link "Taxes / Insurance" at bounding box center [234, 60] width 36 height 13
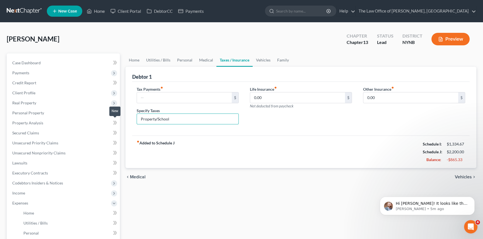
drag, startPoint x: 193, startPoint y: 118, endPoint x: 111, endPoint y: 116, distance: 82.2
click at [111, 119] on div "Petition Navigation Case Dashboard Payments Invoices Payments Payments Credit R…" at bounding box center [241, 210] width 475 height 312
click at [264, 60] on link "Vehicles" at bounding box center [262, 60] width 21 height 13
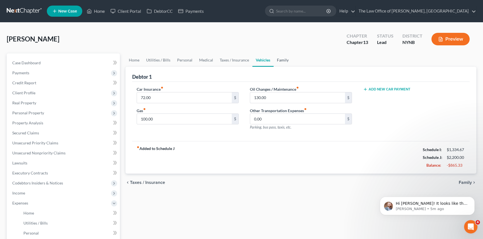
click at [279, 63] on link "Family" at bounding box center [282, 60] width 18 height 13
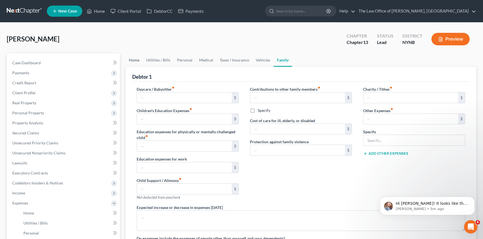
click at [134, 59] on link "Home" at bounding box center [133, 60] width 17 height 13
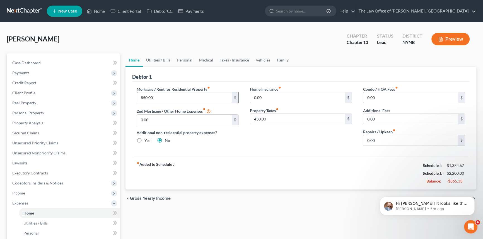
click at [154, 97] on input "850.00" at bounding box center [184, 98] width 95 height 11
click at [257, 119] on input "430.00" at bounding box center [297, 119] width 95 height 11
click at [154, 62] on link "Utilities / Bills" at bounding box center [158, 60] width 31 height 13
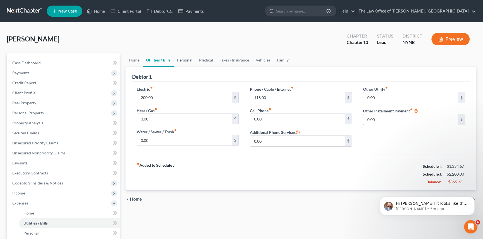
click at [181, 59] on link "Personal" at bounding box center [185, 60] width 22 height 13
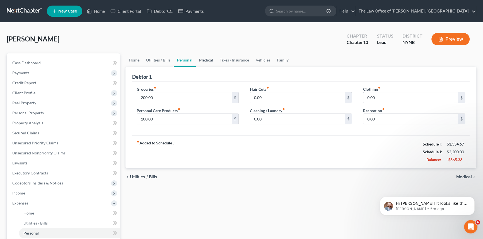
click at [206, 59] on link "Medical" at bounding box center [206, 60] width 21 height 13
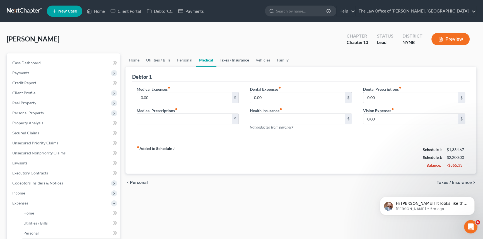
click at [237, 62] on link "Taxes / Insurance" at bounding box center [234, 60] width 36 height 13
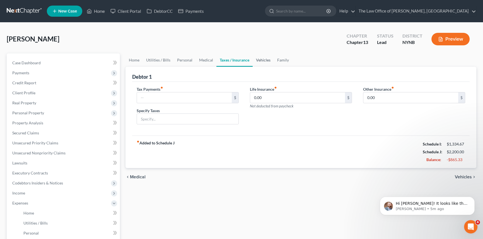
click at [259, 61] on link "Vehicles" at bounding box center [262, 60] width 21 height 13
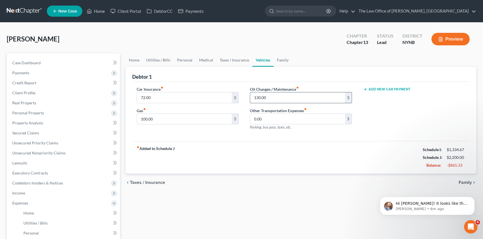
click at [273, 98] on input "130.00" at bounding box center [297, 98] width 95 height 11
click at [200, 133] on div "Car Insurance fiber_manual_record 72.00 $ Gas fiber_manual_record 100.00 $" at bounding box center [187, 110] width 113 height 48
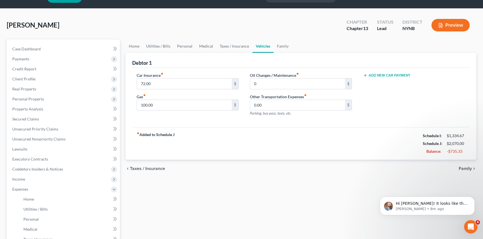
scroll to position [25, 0]
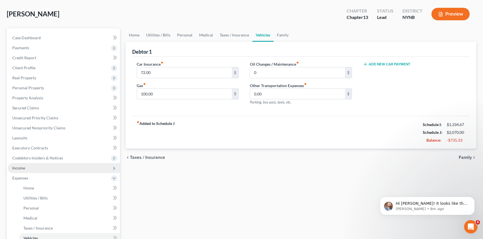
click at [32, 167] on span "Income" at bounding box center [64, 168] width 112 height 10
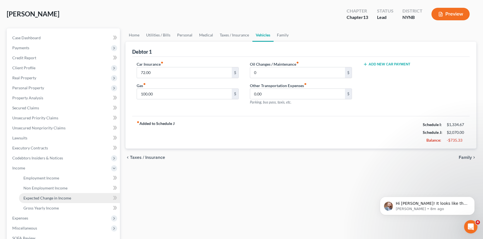
click at [38, 196] on span "Expected Change in Income" at bounding box center [47, 198] width 48 height 5
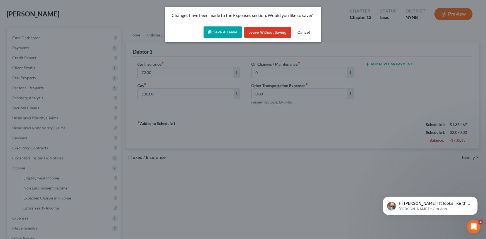
click at [229, 29] on button "Save & Leave" at bounding box center [223, 32] width 38 height 12
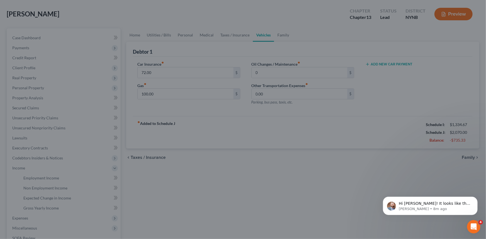
type input "0.00"
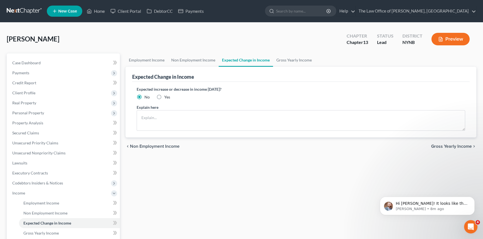
click at [164, 97] on label "Yes" at bounding box center [167, 97] width 6 height 6
click at [166, 97] on input "Yes" at bounding box center [168, 96] width 4 height 4
radio input "true"
click at [156, 120] on textarea at bounding box center [301, 120] width 328 height 21
click at [298, 150] on div "chevron_left Non Employment Income Gross Yearly Income chevron_right" at bounding box center [300, 147] width 351 height 18
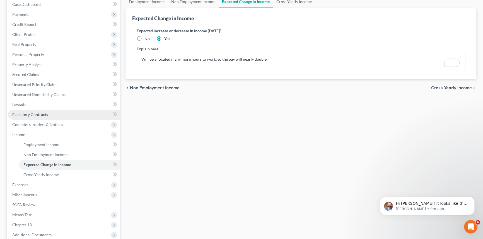
scroll to position [76, 0]
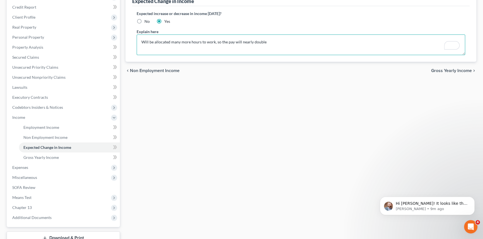
type textarea "Will be allocated many more hours to work, so the pay will nearly double"
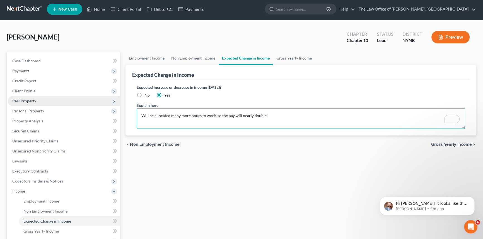
scroll to position [0, 0]
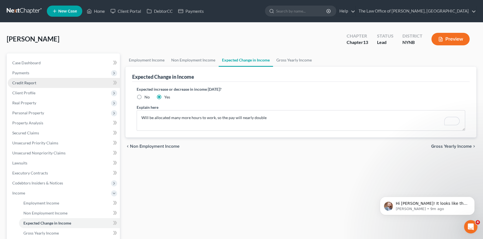
click at [23, 84] on span "Credit Report" at bounding box center [24, 83] width 24 height 5
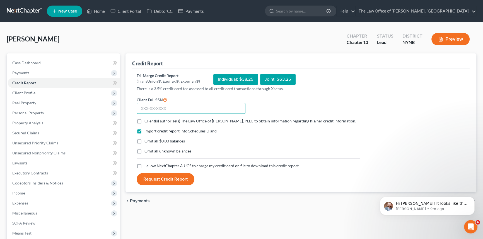
click at [147, 107] on input "text" at bounding box center [191, 108] width 109 height 11
paste input "128-84-3188"
type input "128-84-3188"
click at [144, 121] on label "Client(s) authorize(s) The Law Office of [PERSON_NAME], PLLC to obtain informat…" at bounding box center [250, 121] width 212 height 6
click at [147, 121] on input "Client(s) authorize(s) The Law Office of [PERSON_NAME], PLLC to obtain informat…" at bounding box center [149, 120] width 4 height 4
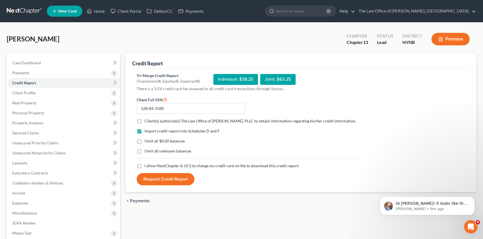
checkbox input "true"
click at [144, 169] on label "I allow NextChapter & UCS to charge my credit card on file to download this cre…" at bounding box center [221, 166] width 154 height 6
click at [147, 167] on input "I allow NextChapter & UCS to charge my credit card on file to download this cre…" at bounding box center [149, 165] width 4 height 4
checkbox input "true"
click at [144, 181] on button "Request Credit Report" at bounding box center [166, 179] width 58 height 12
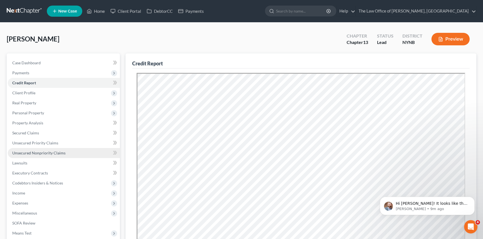
click at [34, 154] on span "Unsecured Nonpriority Claims" at bounding box center [38, 153] width 53 height 5
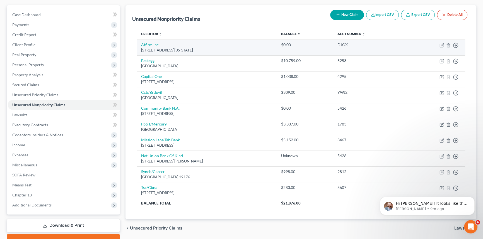
scroll to position [50, 0]
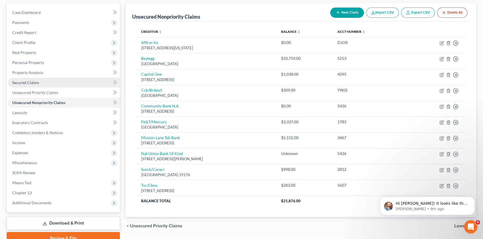
click at [47, 81] on link "Secured Claims" at bounding box center [64, 83] width 112 height 10
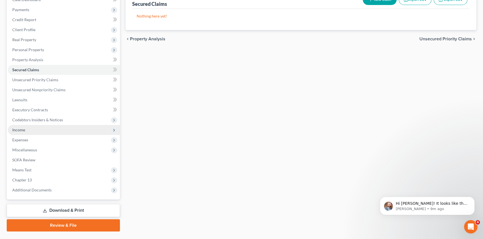
scroll to position [76, 0]
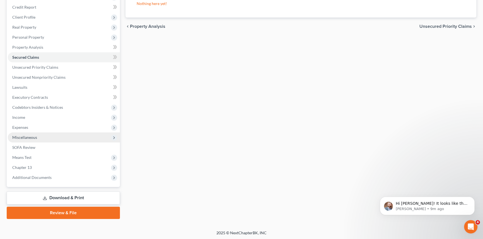
click at [29, 139] on span "Miscellaneous" at bounding box center [24, 137] width 25 height 5
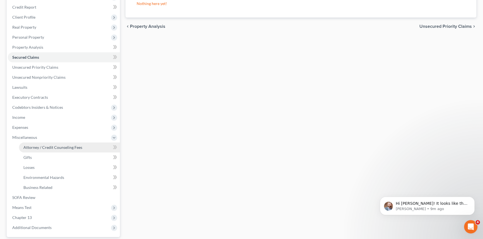
click at [47, 145] on span "Attorney / Credit Counseling Fees" at bounding box center [52, 147] width 59 height 5
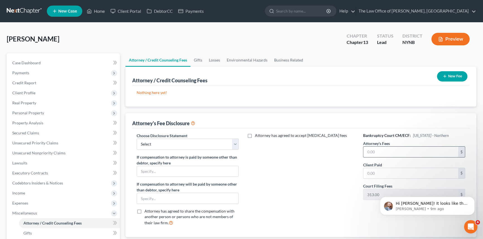
click at [384, 156] on input "text" at bounding box center [410, 152] width 95 height 11
type input "5,500"
click at [402, 170] on input "text" at bounding box center [410, 173] width 95 height 11
type input "27"
click at [448, 77] on button "New Fee" at bounding box center [452, 76] width 30 height 10
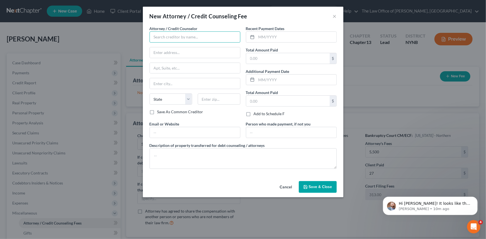
click at [184, 34] on input "text" at bounding box center [195, 36] width 91 height 11
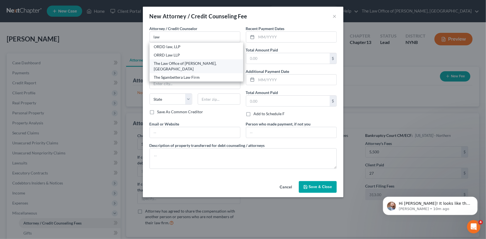
click at [188, 62] on div "The Law Office of [PERSON_NAME], [GEOGRAPHIC_DATA]" at bounding box center [196, 66] width 85 height 11
type input "The Law Office of [PERSON_NAME], [GEOGRAPHIC_DATA]"
type input "[STREET_ADDRESS][PERSON_NAME]"
type input "Schenectady"
select select "35"
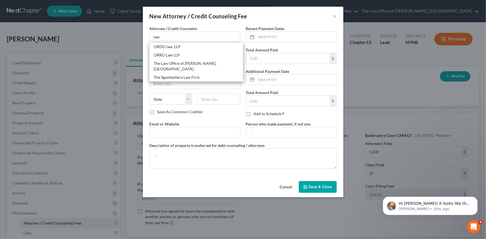
type input "12309"
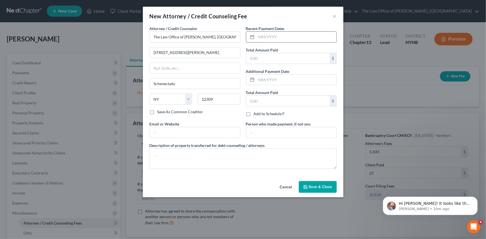
click at [290, 37] on input "text" at bounding box center [297, 37] width 80 height 11
type input "10/2025"
click at [265, 58] on input "text" at bounding box center [288, 58] width 84 height 11
type input "350"
click at [317, 187] on span "Save & Close" at bounding box center [320, 187] width 23 height 5
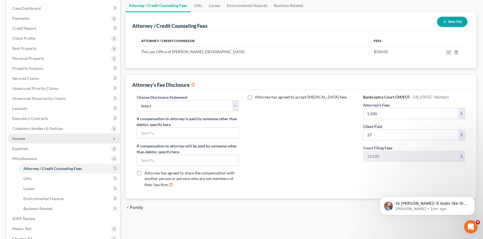
scroll to position [126, 0]
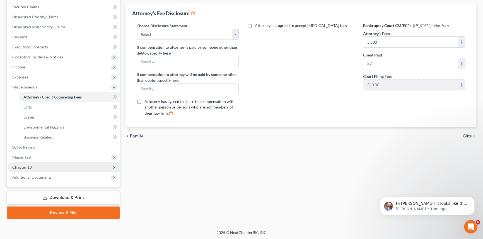
click at [31, 167] on span "Chapter 13" at bounding box center [22, 167] width 20 height 5
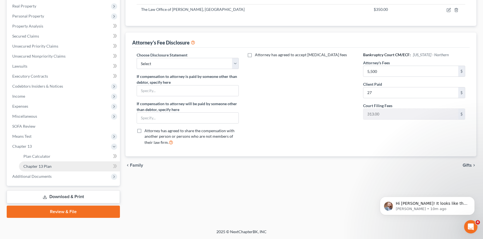
scroll to position [96, 0]
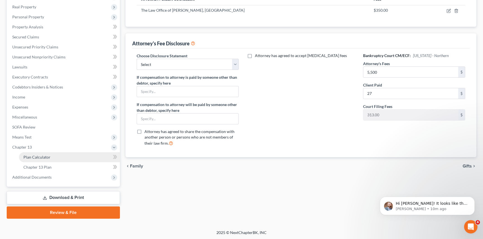
click at [35, 158] on span "Plan Calculator" at bounding box center [36, 157] width 27 height 5
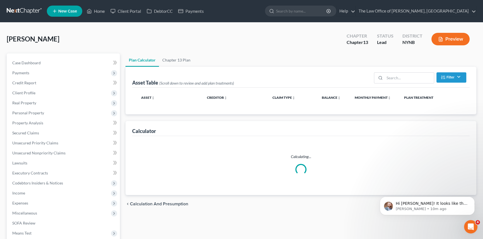
select select "59"
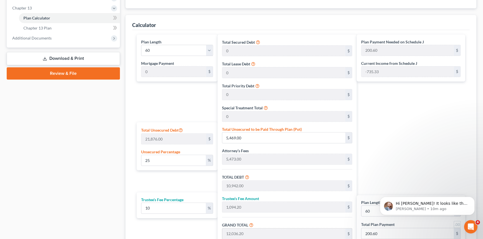
scroll to position [279, 0]
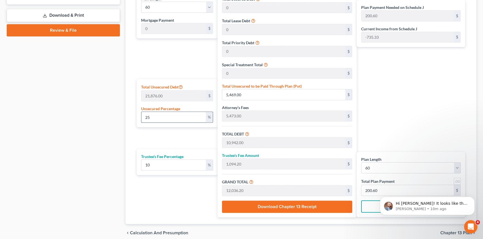
drag, startPoint x: 158, startPoint y: 117, endPoint x: 144, endPoint y: 117, distance: 13.7
click at [146, 117] on input "25" at bounding box center [173, 117] width 64 height 11
type input "1"
type input "218.76"
type input "5,691.76"
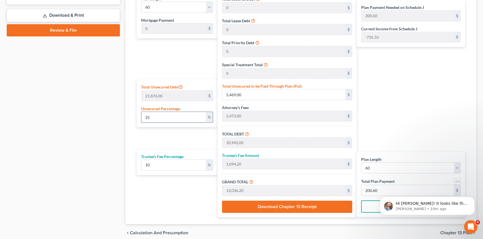
type input "569.17"
type input "6,260.93"
type input "104.34"
type input "10"
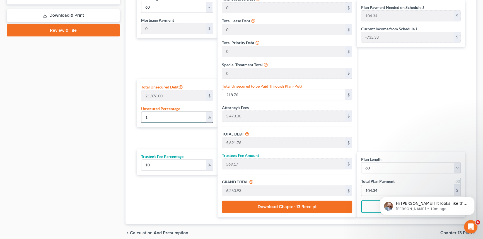
type input "2,187.60"
type input "7,660.60"
type input "766.06"
type input "8,426.66"
type input "140.44"
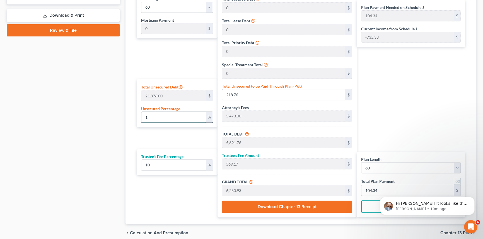
type input "140.44"
type input "100"
type input "21,876.00"
type input "27,349.00"
type input "2,734.90"
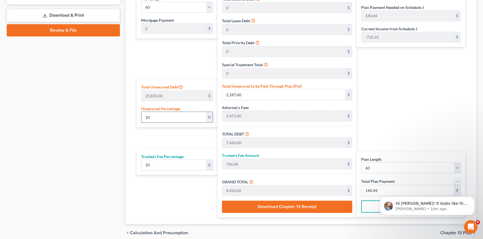
type input "30,083.90"
type input "501.39"
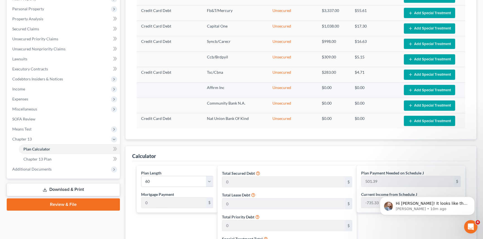
scroll to position [76, 0]
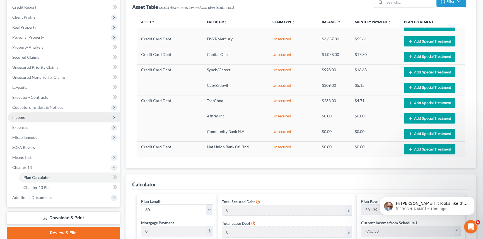
type input "100"
click at [23, 118] on span "Income" at bounding box center [18, 117] width 13 height 5
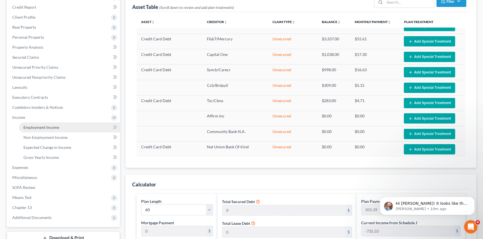
click at [28, 126] on span "Employment Income" at bounding box center [41, 127] width 36 height 5
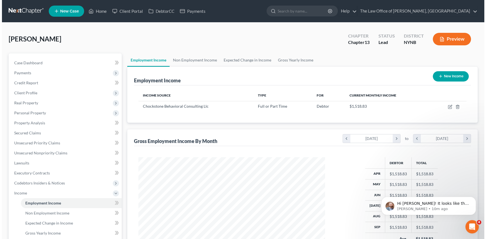
scroll to position [100, 198]
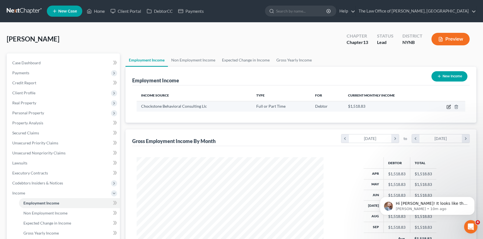
click at [449, 106] on icon "button" at bounding box center [448, 107] width 4 height 4
select select "0"
select select "49"
select select "2"
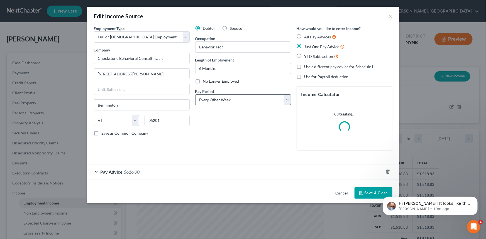
scroll to position [100, 200]
click at [147, 172] on div "Pay Advice $616.00" at bounding box center [235, 172] width 296 height 15
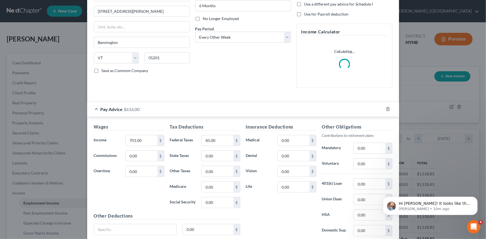
scroll to position [76, 0]
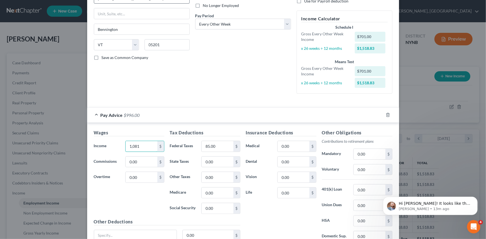
type input "1,081"
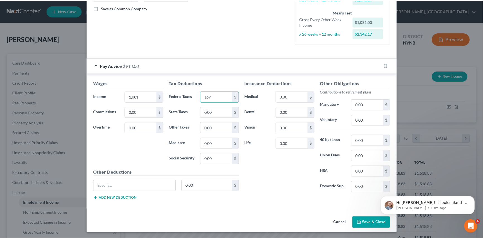
scroll to position [125, 0]
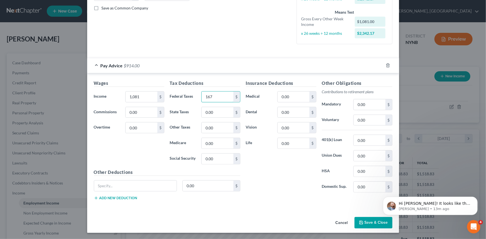
type input "167"
click at [360, 223] on icon "button" at bounding box center [361, 223] width 4 height 4
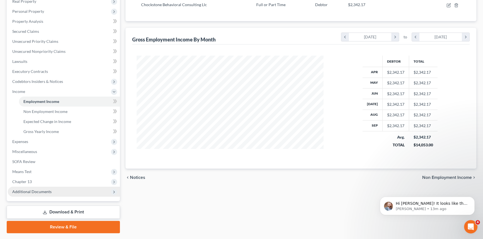
scroll to position [116, 0]
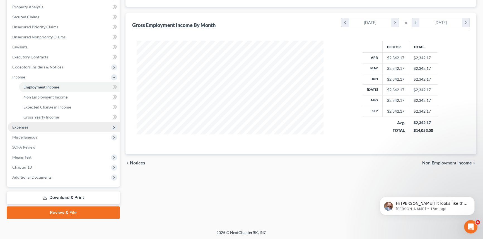
click at [28, 129] on span "Expenses" at bounding box center [64, 127] width 112 height 10
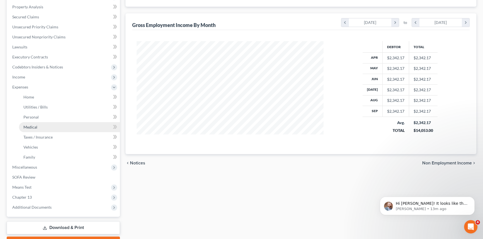
click at [43, 129] on link "Medical" at bounding box center [69, 127] width 101 height 10
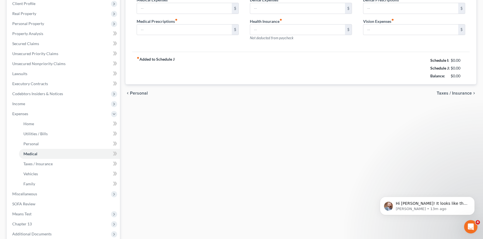
type input "0.00"
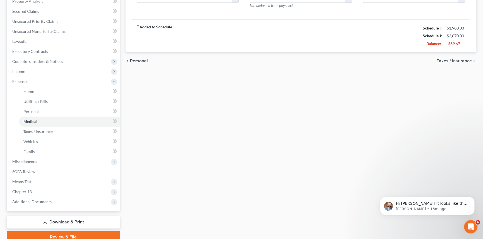
scroll to position [127, 0]
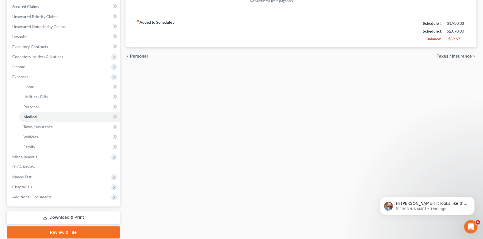
drag, startPoint x: 69, startPoint y: 217, endPoint x: 79, endPoint y: 213, distance: 10.1
click at [69, 217] on link "Download & Print" at bounding box center [63, 217] width 113 height 13
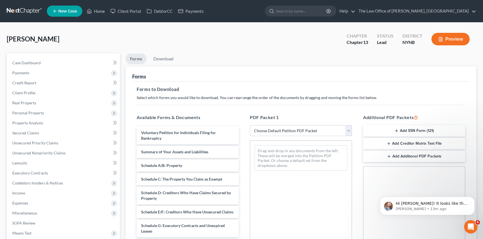
click at [294, 128] on select "Choose Default Petition PDF Packet Complete Bankruptcy Petition (all forms and …" at bounding box center [301, 130] width 102 height 11
select select "0"
click at [251, 125] on select "Choose Default Petition PDF Packet Complete Bankruptcy Petition (all forms and …" at bounding box center [301, 130] width 102 height 11
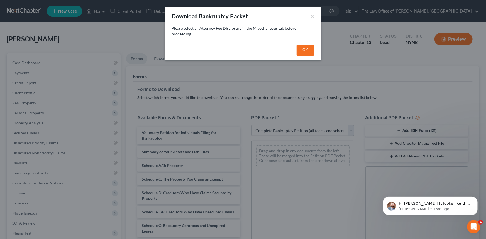
click at [308, 52] on button "OK" at bounding box center [306, 50] width 18 height 11
select select
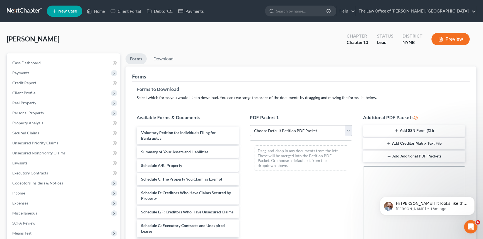
scroll to position [101, 0]
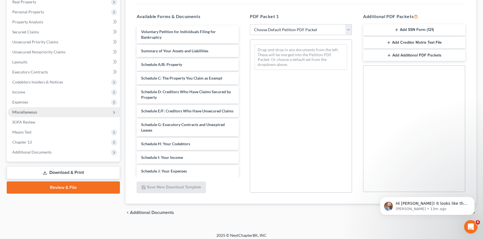
click at [31, 114] on span "Miscellaneous" at bounding box center [64, 112] width 112 height 10
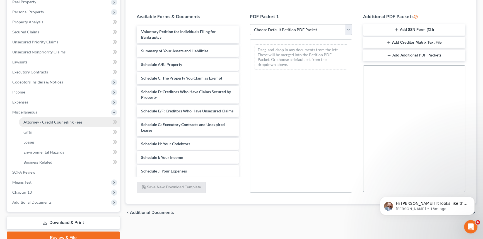
click at [33, 121] on span "Attorney / Credit Counseling Fees" at bounding box center [52, 122] width 59 height 5
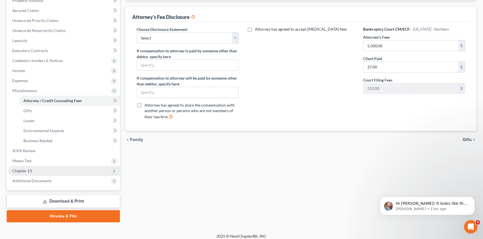
scroll to position [126, 0]
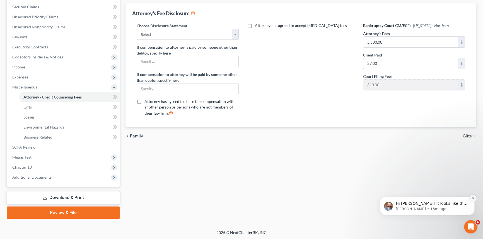
click at [473, 198] on icon "Dismiss notification" at bounding box center [473, 199] width 2 height 2
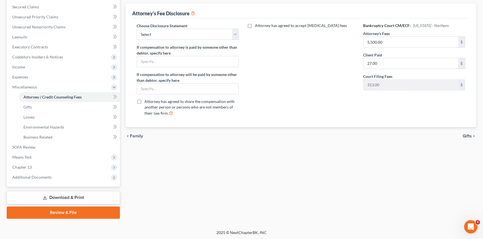
click at [69, 200] on link "Download & Print" at bounding box center [63, 197] width 113 height 13
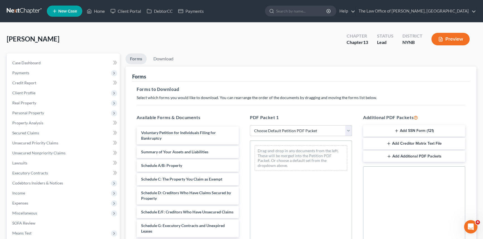
drag, startPoint x: 300, startPoint y: 129, endPoint x: 293, endPoint y: 134, distance: 8.7
click at [300, 129] on select "Choose Default Petition PDF Packet Complete Bankruptcy Petition (all forms and …" at bounding box center [301, 130] width 102 height 11
select select "0"
click at [251, 125] on select "Choose Default Petition PDF Packet Complete Bankruptcy Petition (all forms and …" at bounding box center [301, 130] width 102 height 11
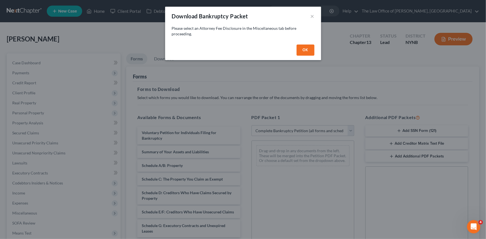
click at [310, 50] on button "OK" at bounding box center [306, 50] width 18 height 11
select select
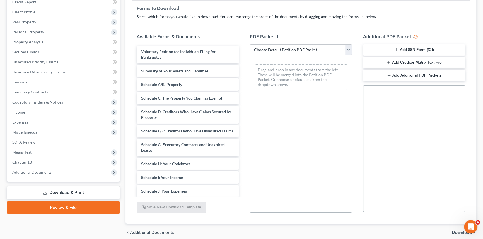
scroll to position [101, 0]
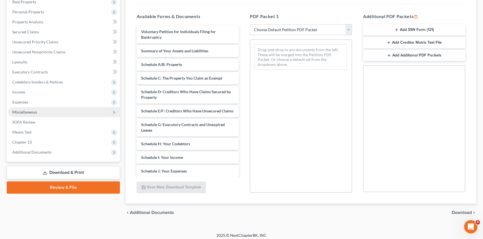
click at [30, 112] on span "Miscellaneous" at bounding box center [24, 112] width 25 height 5
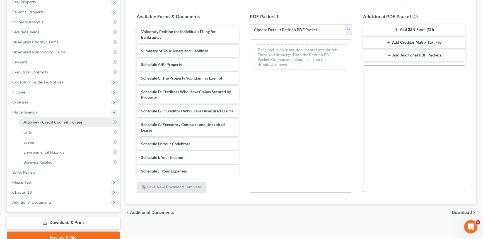
click at [34, 120] on span "Attorney / Credit Counseling Fees" at bounding box center [52, 122] width 59 height 5
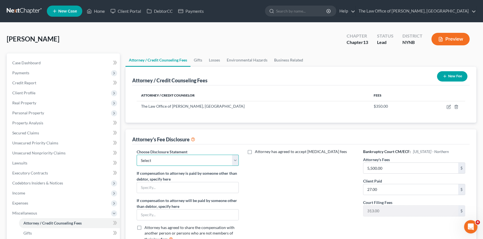
drag, startPoint x: 201, startPoint y: 159, endPoint x: 197, endPoint y: 163, distance: 5.7
click at [201, 159] on select "Select Southern District The Law Office of [PERSON_NAME], [GEOGRAPHIC_DATA]" at bounding box center [188, 160] width 102 height 11
select select "1"
click at [137, 155] on select "Select Southern District The Law Office of [PERSON_NAME], [GEOGRAPHIC_DATA]" at bounding box center [188, 160] width 102 height 11
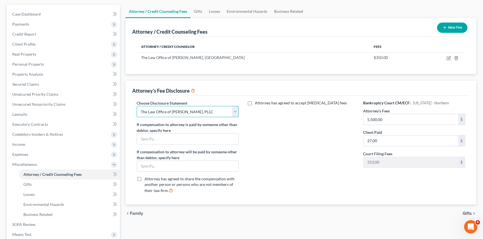
scroll to position [126, 0]
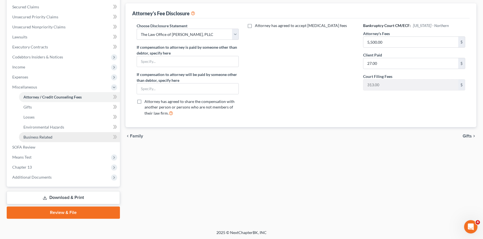
click at [75, 132] on link "Business Related" at bounding box center [69, 137] width 101 height 10
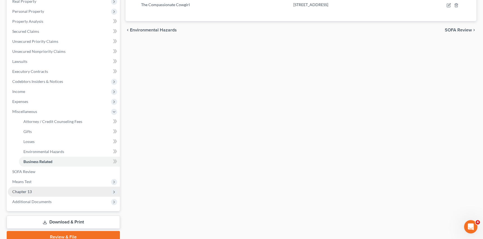
scroll to position [126, 0]
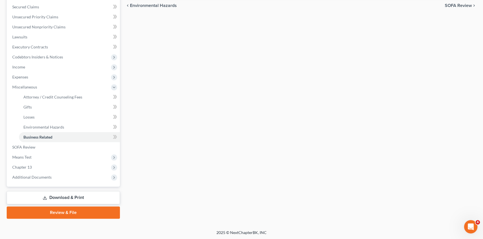
click at [64, 198] on link "Download & Print" at bounding box center [63, 197] width 113 height 13
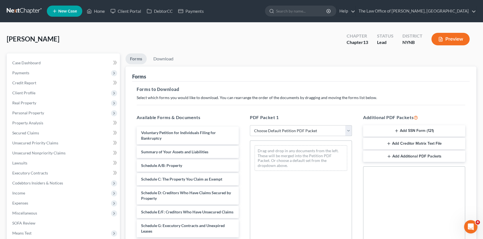
click at [290, 132] on select "Choose Default Petition PDF Packet Complete Bankruptcy Petition (all forms and …" at bounding box center [301, 130] width 102 height 11
click at [250, 125] on select "Choose Default Petition PDF Packet Complete Bankruptcy Petition (all forms and …" at bounding box center [301, 130] width 102 height 11
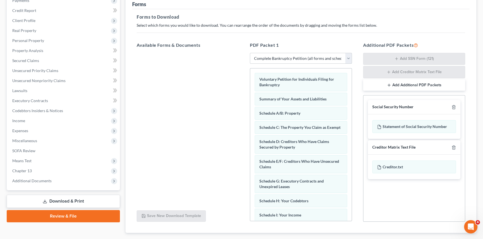
scroll to position [105, 0]
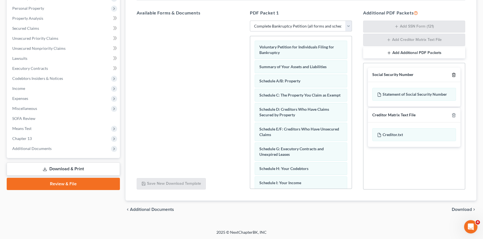
click at [453, 75] on line "button" at bounding box center [453, 75] width 0 height 1
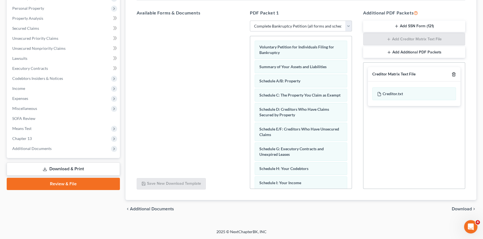
scroll to position [104, 0]
click at [453, 75] on line "button" at bounding box center [453, 75] width 0 height 1
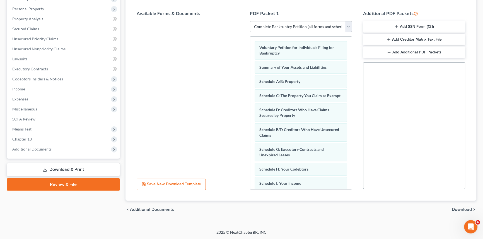
click at [460, 209] on span "Download" at bounding box center [461, 210] width 20 height 4
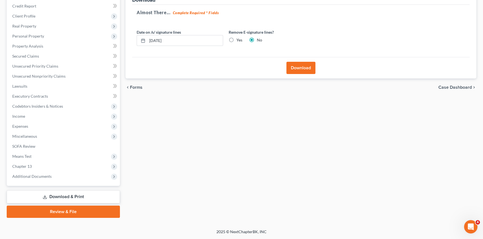
scroll to position [76, 0]
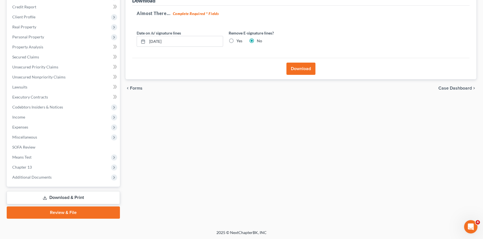
click at [300, 67] on button "Download" at bounding box center [300, 69] width 29 height 12
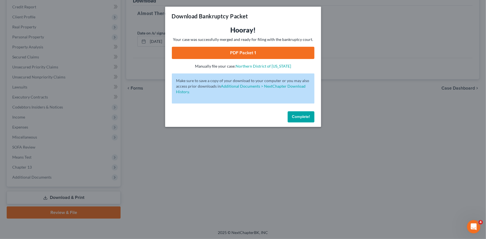
click at [254, 52] on link "PDF Packet 1" at bounding box center [243, 53] width 143 height 12
drag, startPoint x: 298, startPoint y: 112, endPoint x: 223, endPoint y: 127, distance: 76.3
click at [298, 112] on button "Complete!" at bounding box center [301, 116] width 27 height 11
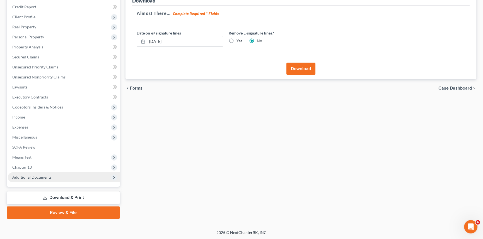
click at [50, 178] on span "Additional Documents" at bounding box center [31, 177] width 39 height 5
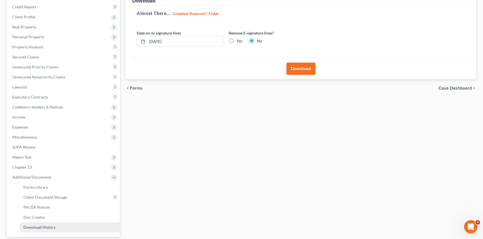
scroll to position [126, 0]
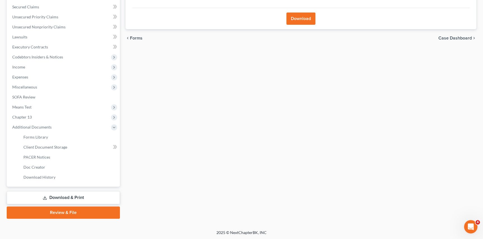
drag, startPoint x: 70, startPoint y: 197, endPoint x: 80, endPoint y: 197, distance: 9.8
click at [70, 197] on link "Download & Print" at bounding box center [63, 197] width 113 height 13
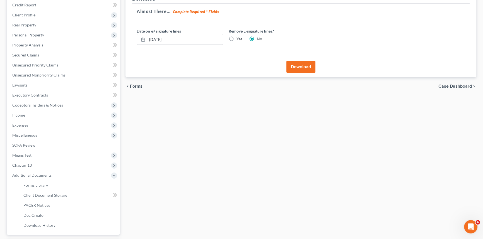
scroll to position [0, 0]
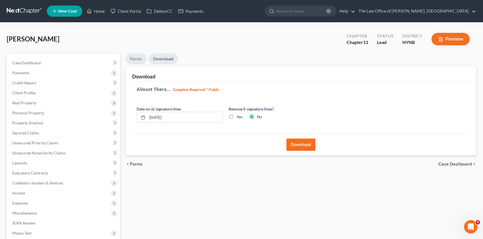
click at [134, 56] on link "Forms" at bounding box center [135, 59] width 21 height 11
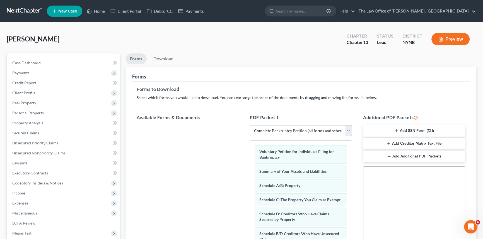
click at [295, 132] on select "Choose Default Petition PDF Packet Complete Bankruptcy Petition (all forms and …" at bounding box center [301, 130] width 102 height 11
select select "3"
click at [250, 125] on select "Choose Default Petition PDF Packet Complete Bankruptcy Petition (all forms and …" at bounding box center [301, 130] width 102 height 11
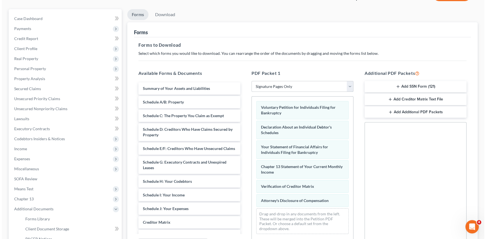
scroll to position [126, 0]
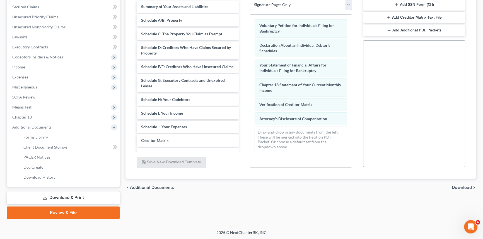
click at [467, 188] on span "Download" at bounding box center [461, 188] width 20 height 4
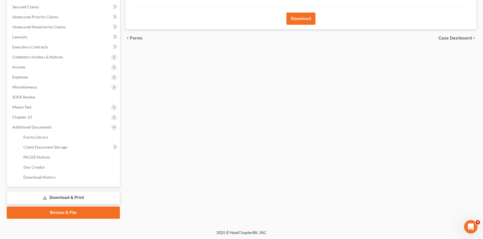
click at [301, 20] on button "Download" at bounding box center [300, 19] width 29 height 12
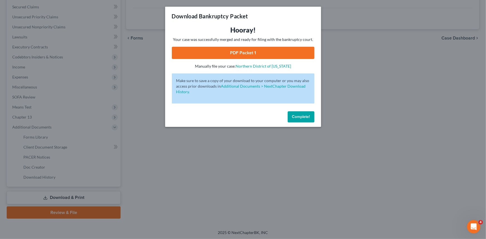
click at [254, 50] on link "PDF Packet 1" at bounding box center [243, 53] width 143 height 12
click at [304, 117] on span "Complete!" at bounding box center [301, 117] width 18 height 5
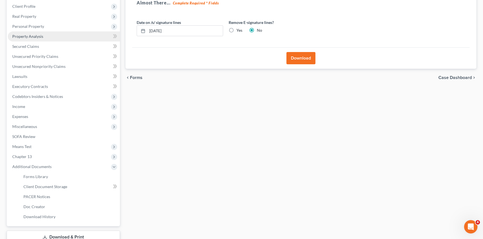
scroll to position [50, 0]
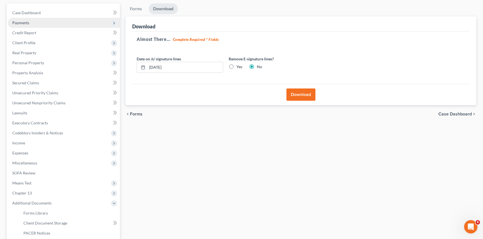
click at [26, 23] on span "Payments" at bounding box center [20, 22] width 17 height 5
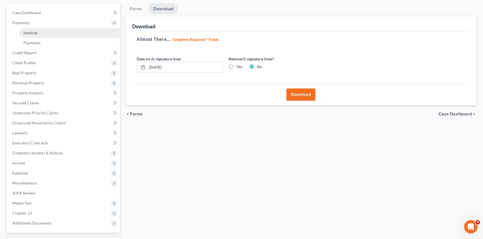
click at [33, 31] on span "Invoices" at bounding box center [30, 32] width 14 height 5
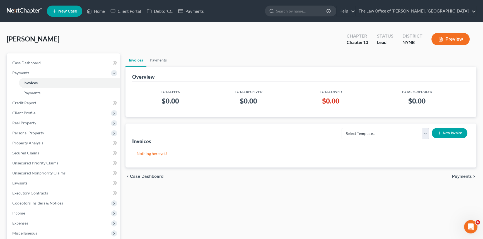
click at [451, 132] on button "New Invoice" at bounding box center [449, 133] width 36 height 10
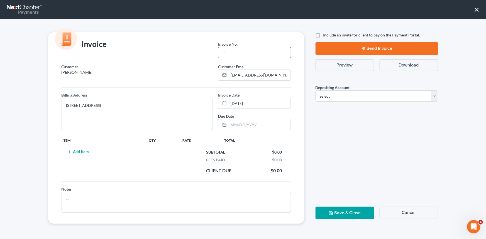
click at [245, 52] on input "text" at bounding box center [254, 52] width 72 height 11
type input "2028"
click at [340, 99] on select "Select Operation Trust" at bounding box center [377, 96] width 123 height 11
select select "0"
click at [316, 91] on select "Select Operation Trust" at bounding box center [377, 96] width 123 height 11
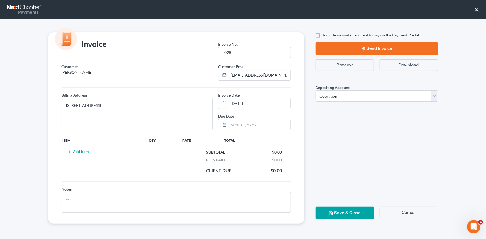
click at [84, 154] on td "Add Item" at bounding box center [105, 161] width 86 height 31
click at [83, 152] on button "Add Item" at bounding box center [78, 152] width 25 height 4
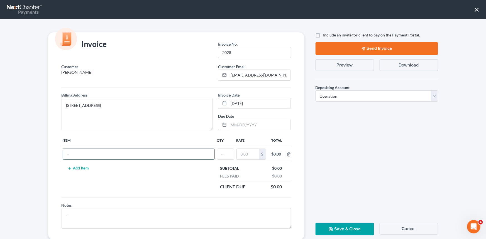
click at [82, 154] on input "text" at bounding box center [139, 154] width 152 height 11
type input "cf"
click at [227, 154] on input "text" at bounding box center [225, 154] width 17 height 11
type input "1"
click at [238, 152] on input "text" at bounding box center [248, 154] width 22 height 11
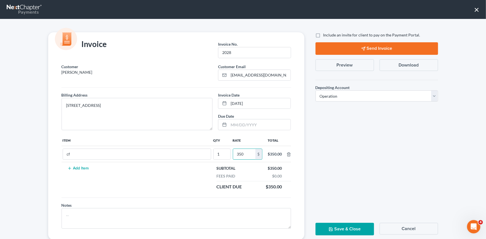
type input "350"
click at [324, 36] on label "Include an invite for client to pay on the Payment Portal." at bounding box center [372, 35] width 97 height 6
click at [326, 36] on input "Include an invite for client to pay on the Payment Portal." at bounding box center [328, 34] width 4 height 4
checkbox input "true"
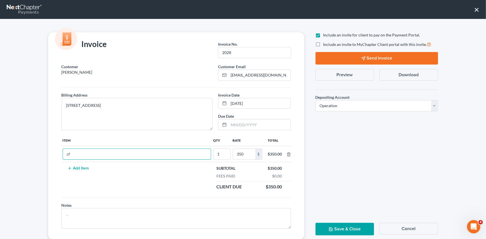
drag, startPoint x: 72, startPoint y: 154, endPoint x: 53, endPoint y: 155, distance: 19.5
click at [53, 155] on div "Customer [PERSON_NAME] Email * [EMAIL_ADDRESS][DOMAIN_NAME] Billing Address * […" at bounding box center [176, 152] width 256 height 176
type input "filing fee"
click at [379, 57] on button "Send Invoice" at bounding box center [377, 58] width 123 height 13
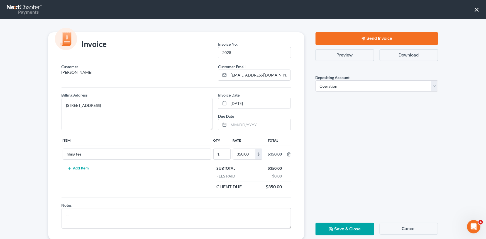
click at [339, 231] on button "Save & Close" at bounding box center [345, 229] width 59 height 13
